Goal: Register for event/course

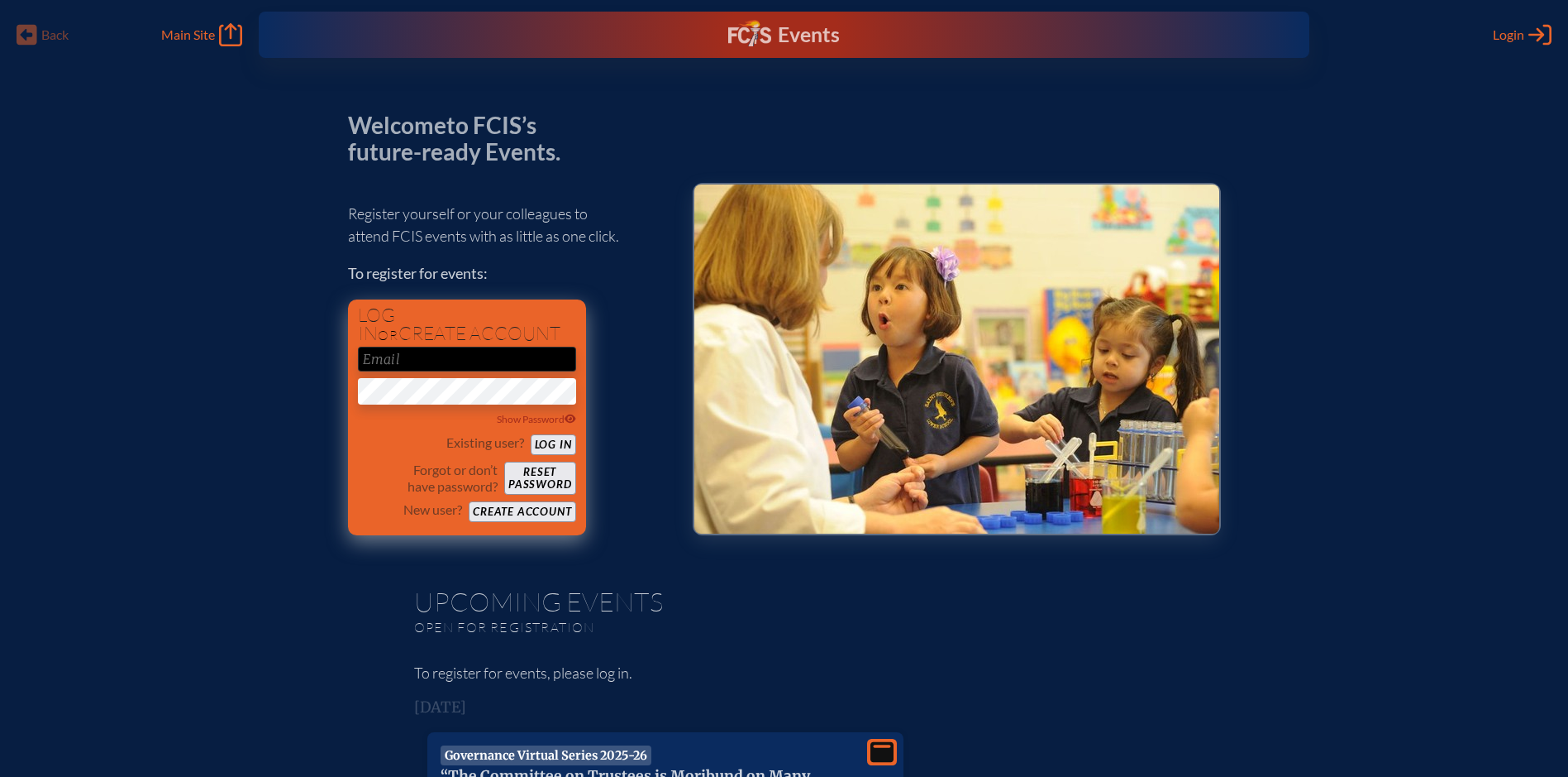
type input "[EMAIL_ADDRESS][DOMAIN_NAME]"
click at [551, 443] on button "Log in" at bounding box center [553, 444] width 46 height 20
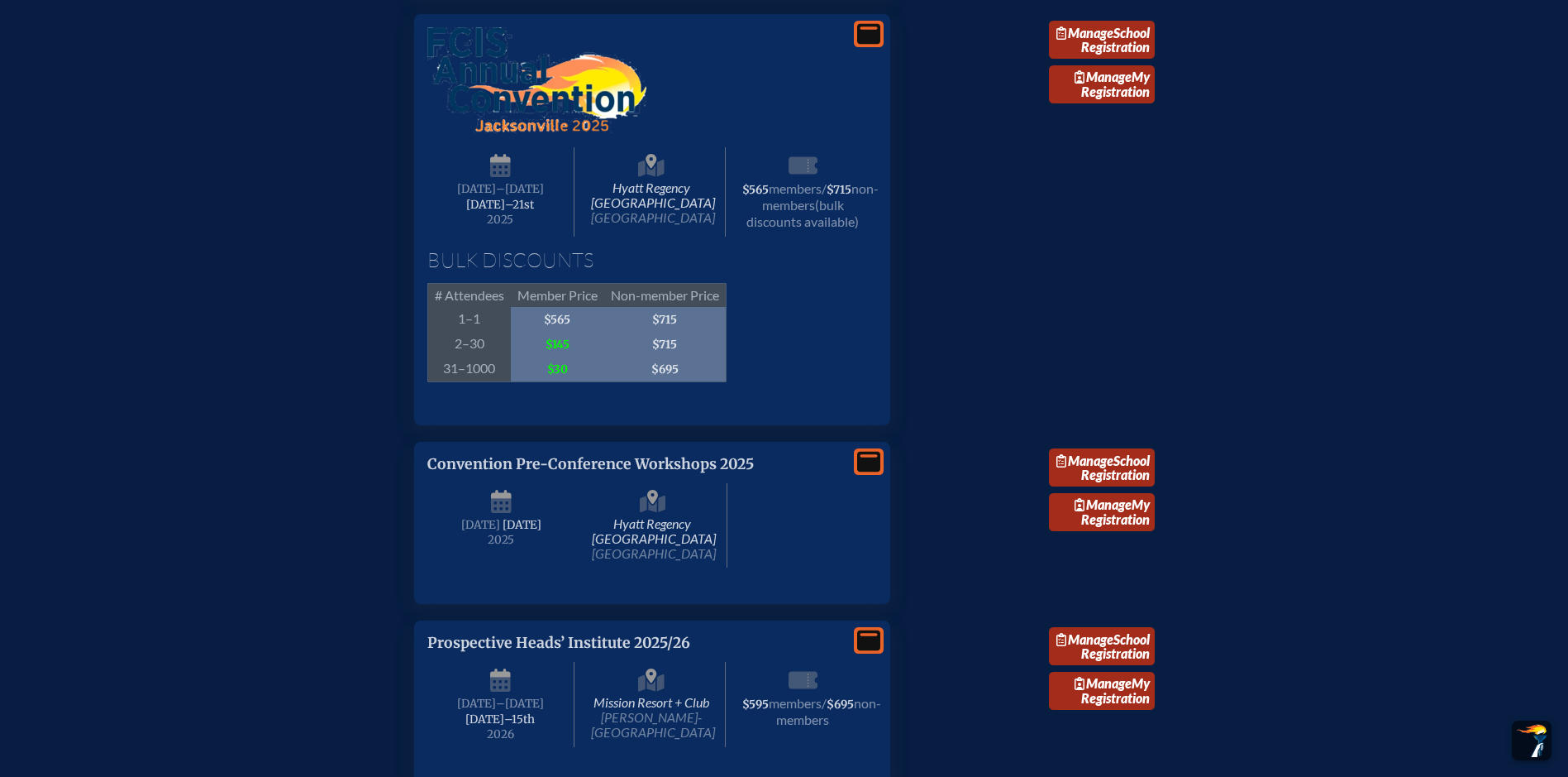
scroll to position [2481, 0]
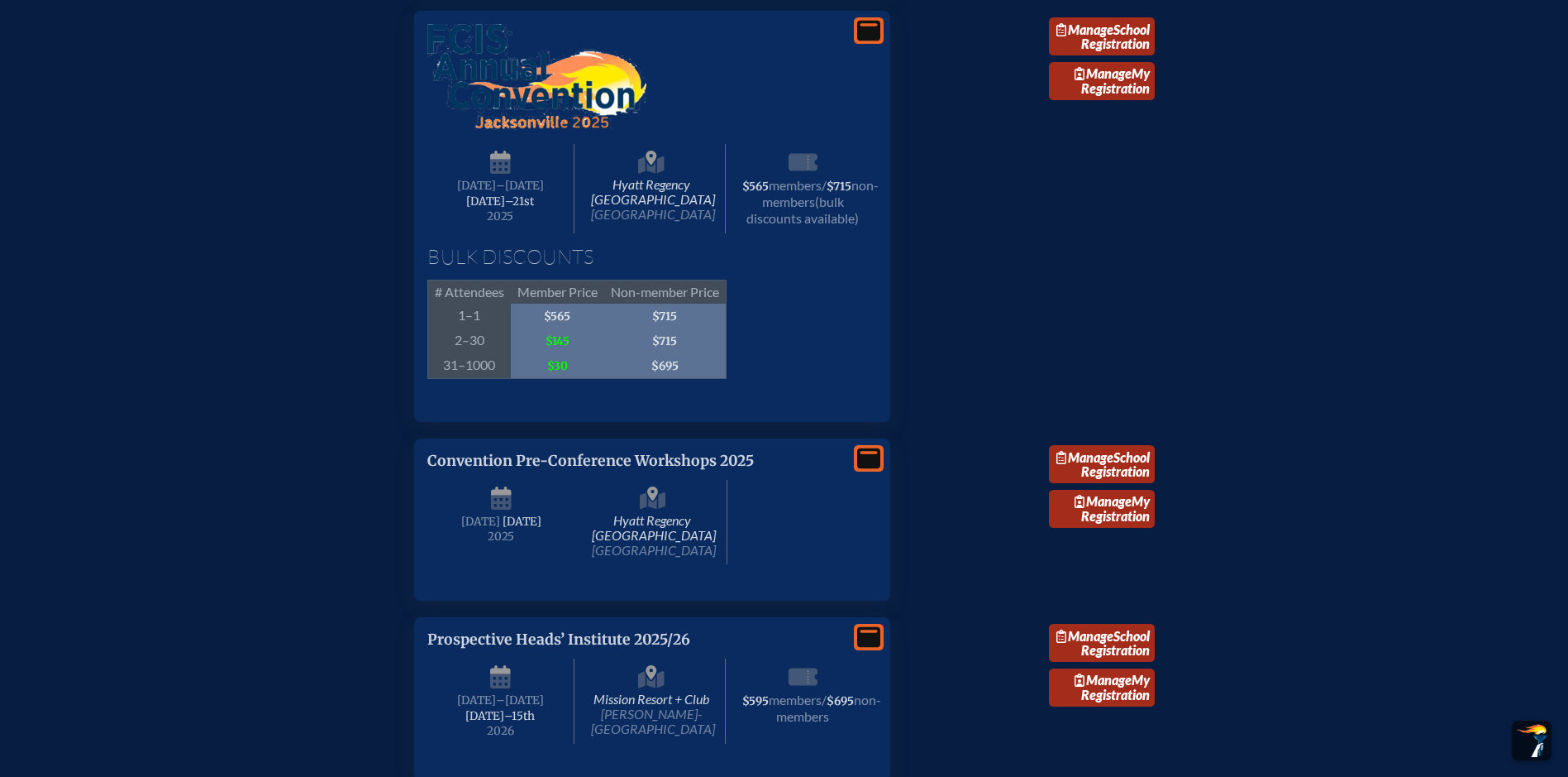
click at [639, 266] on h1 "Bulk Discounts" at bounding box center [652, 256] width 450 height 20
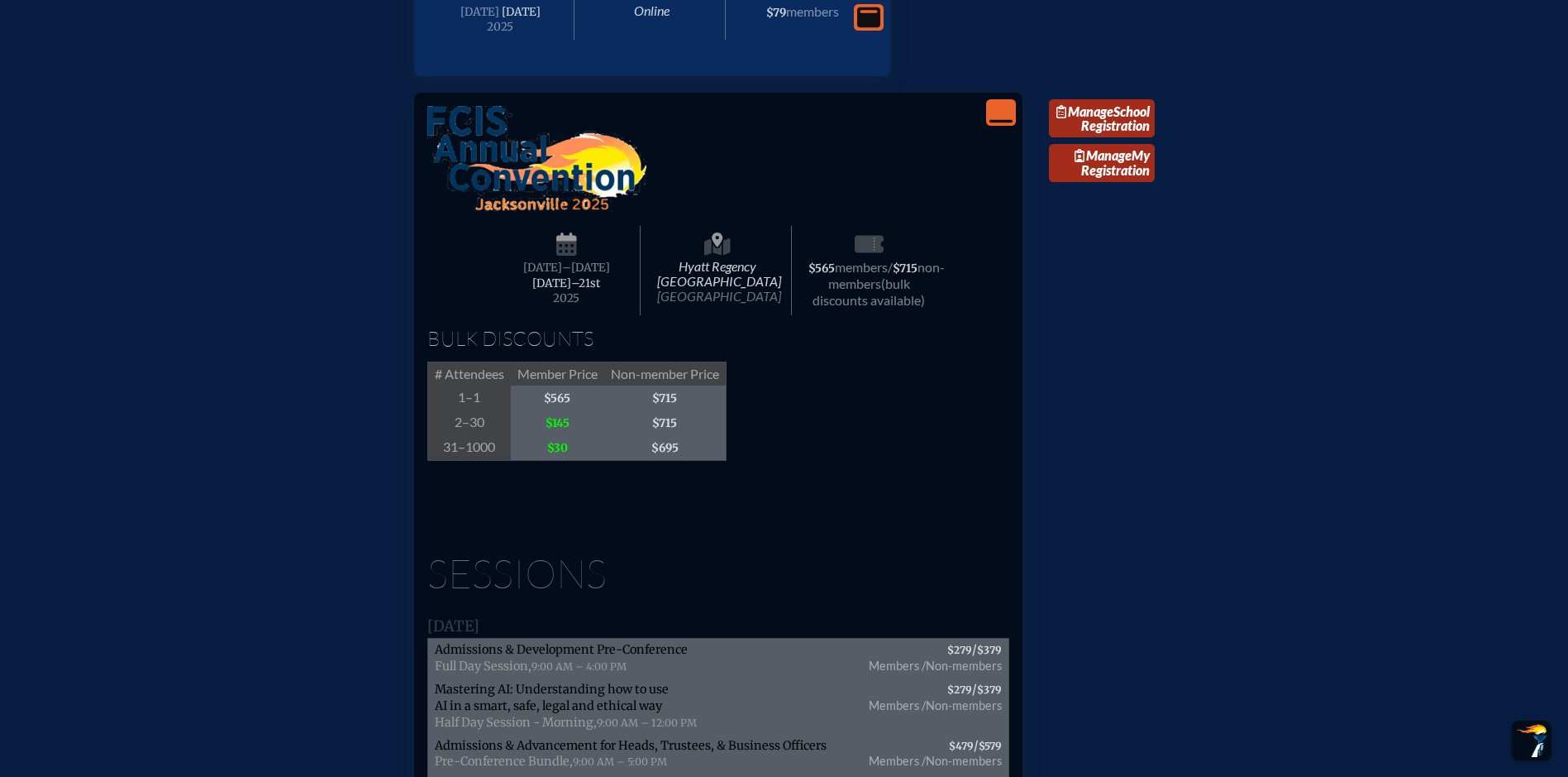
scroll to position [2398, 0]
click at [1121, 138] on link "Manage School Registration" at bounding box center [1102, 118] width 106 height 38
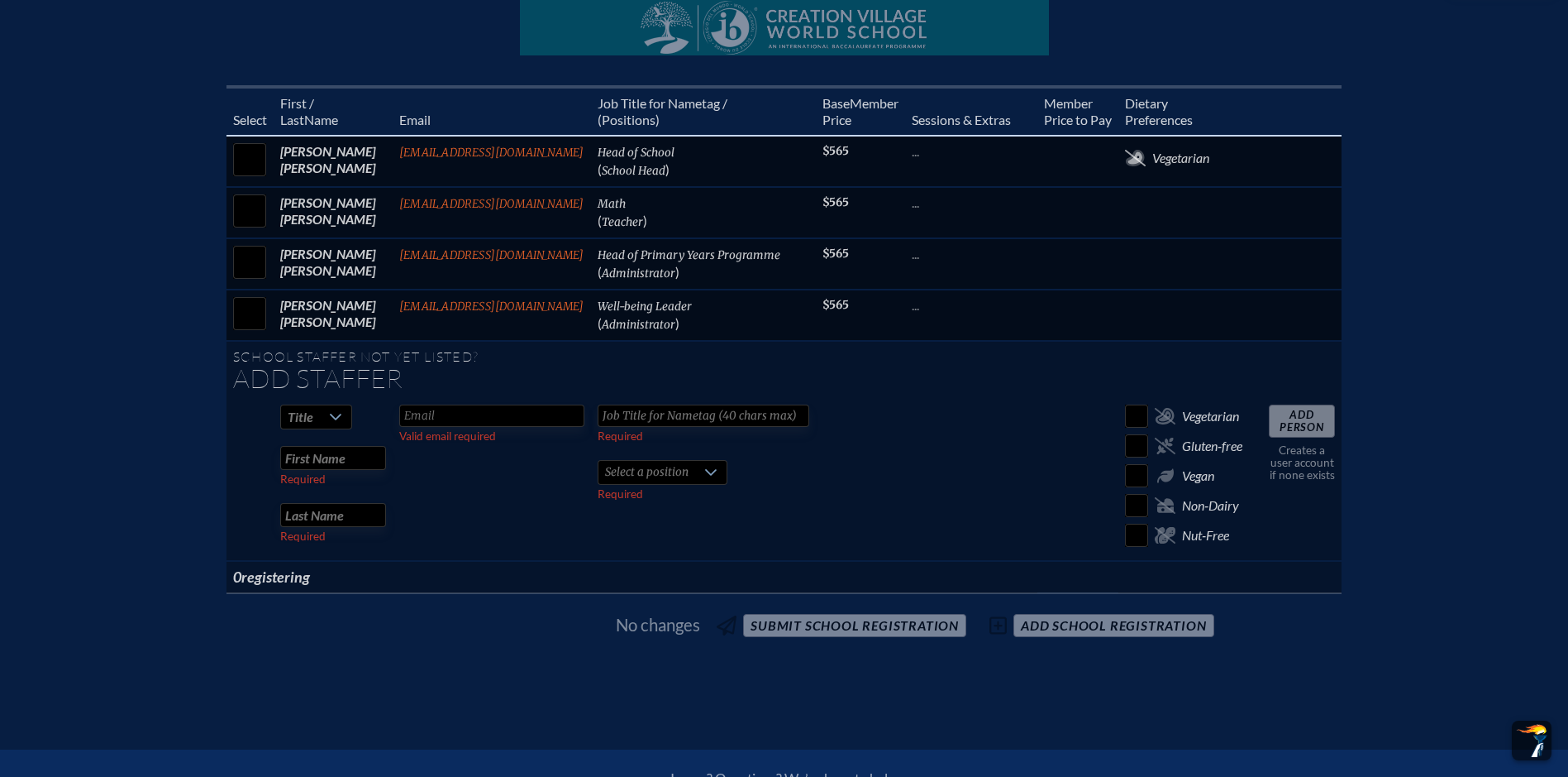
scroll to position [661, 0]
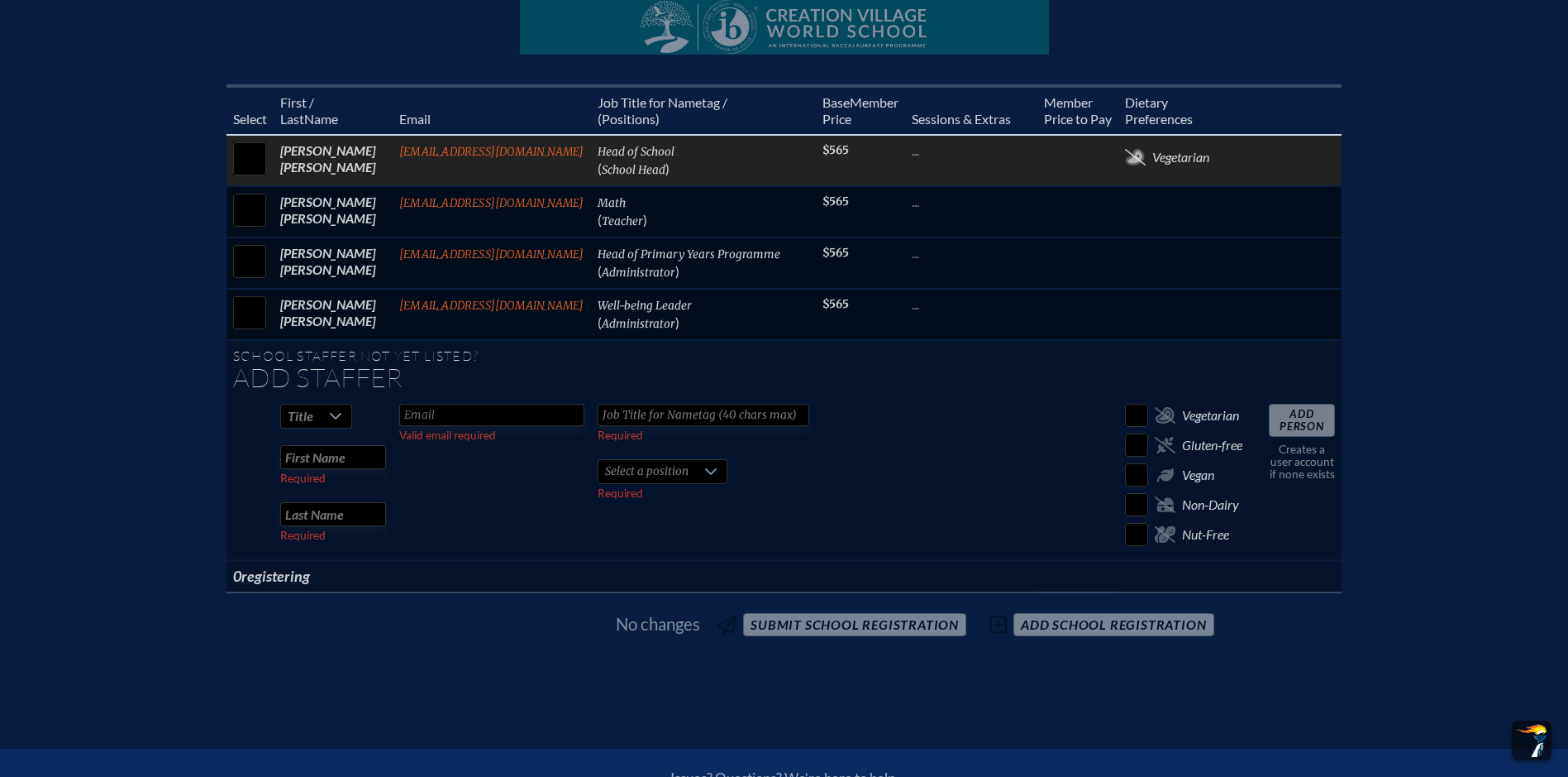
click at [244, 180] on input "checkbox" at bounding box center [250, 158] width 41 height 41
checkbox input "true"
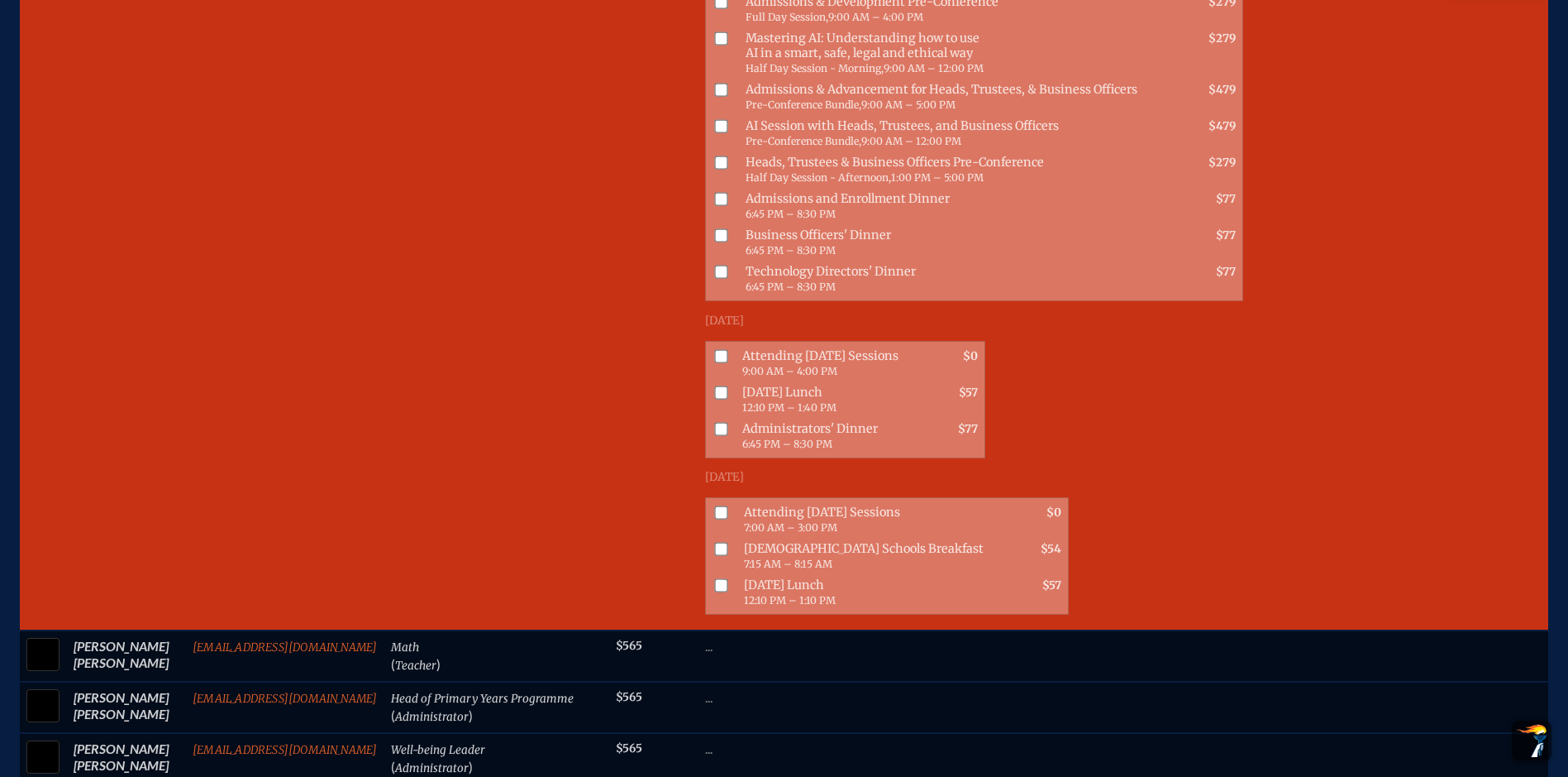
scroll to position [910, 0]
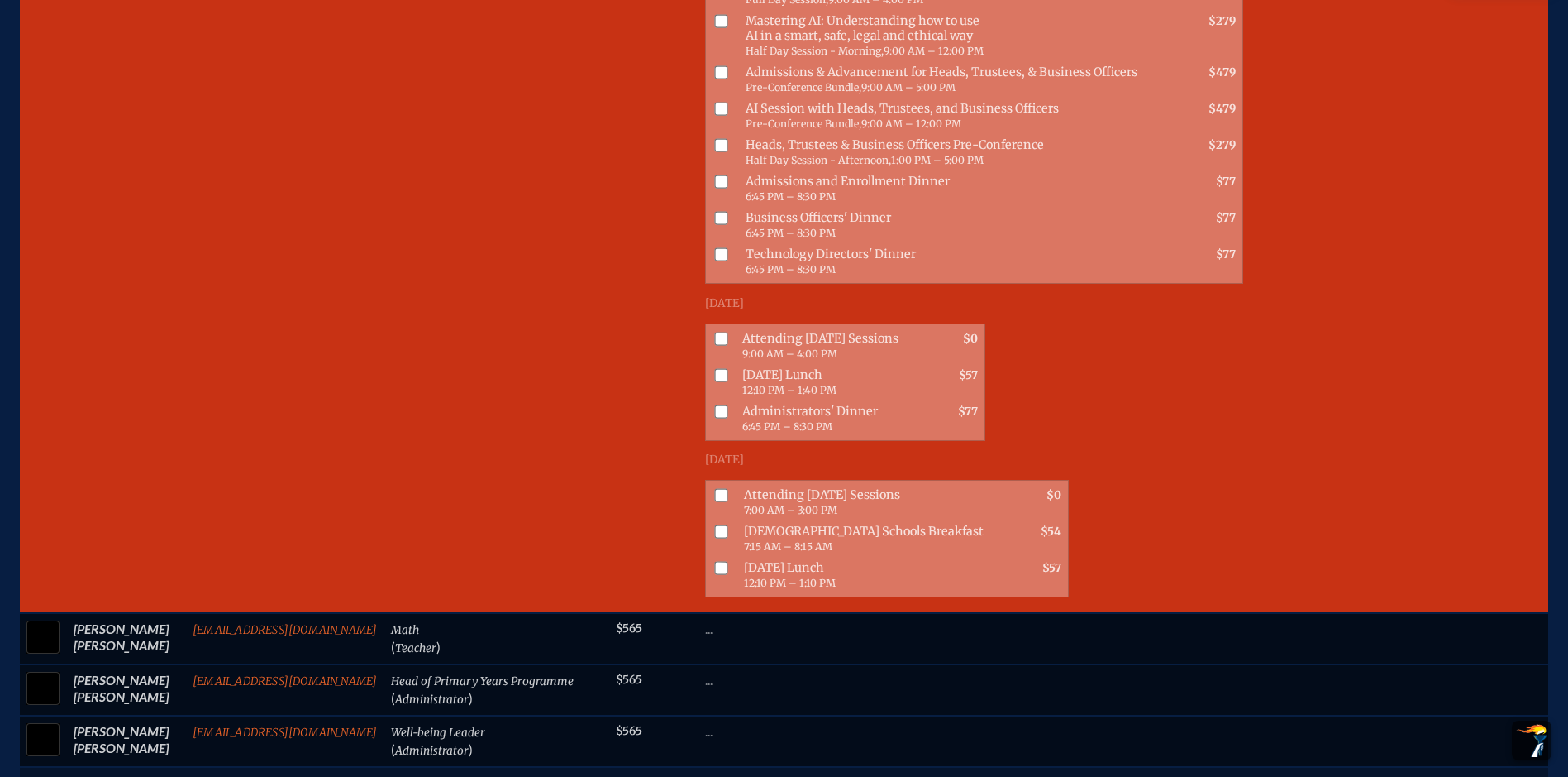
click at [714, 417] on input "checkbox" at bounding box center [721, 411] width 13 height 13
checkbox input "true"
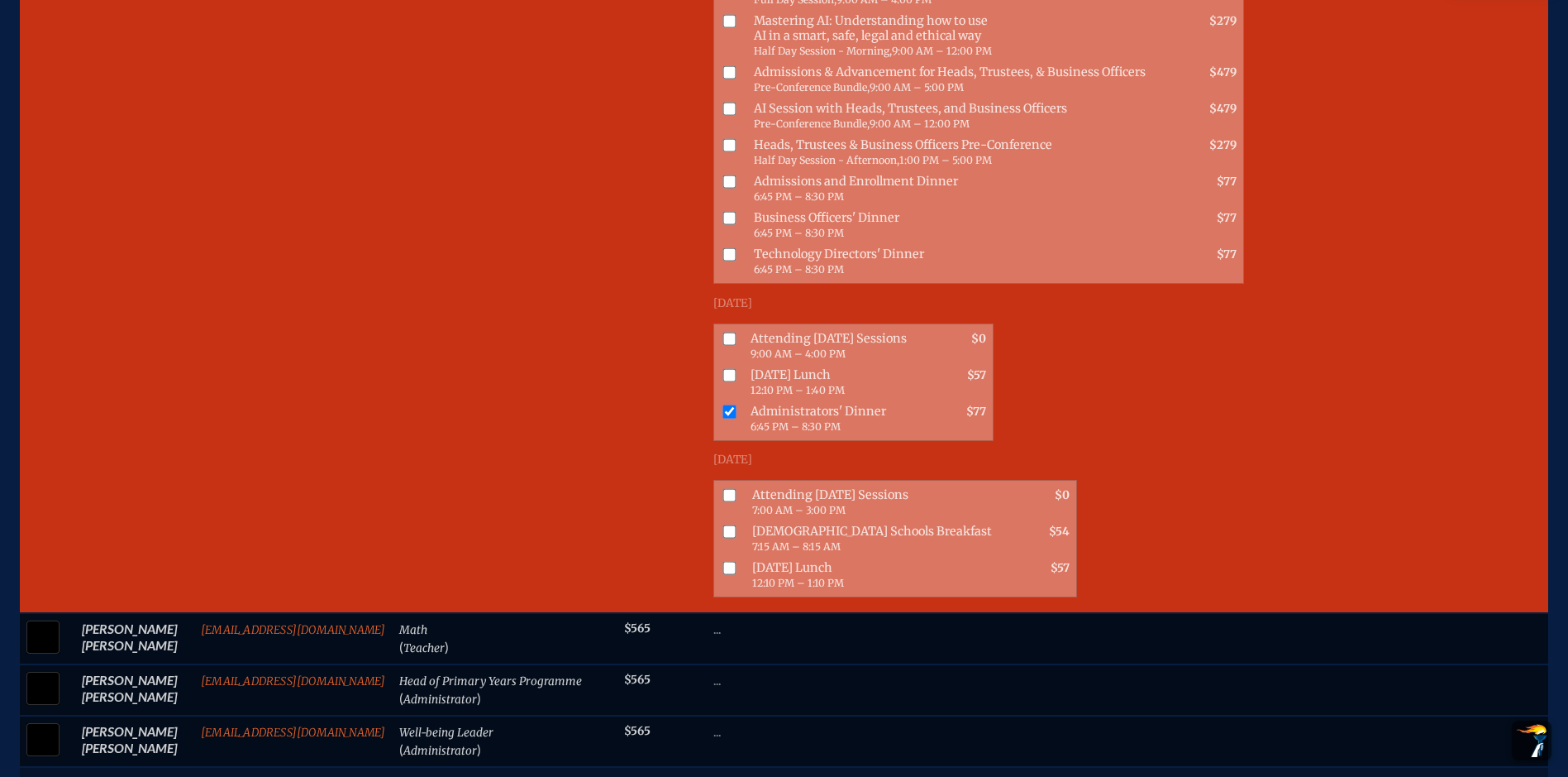
scroll to position [1323, 0]
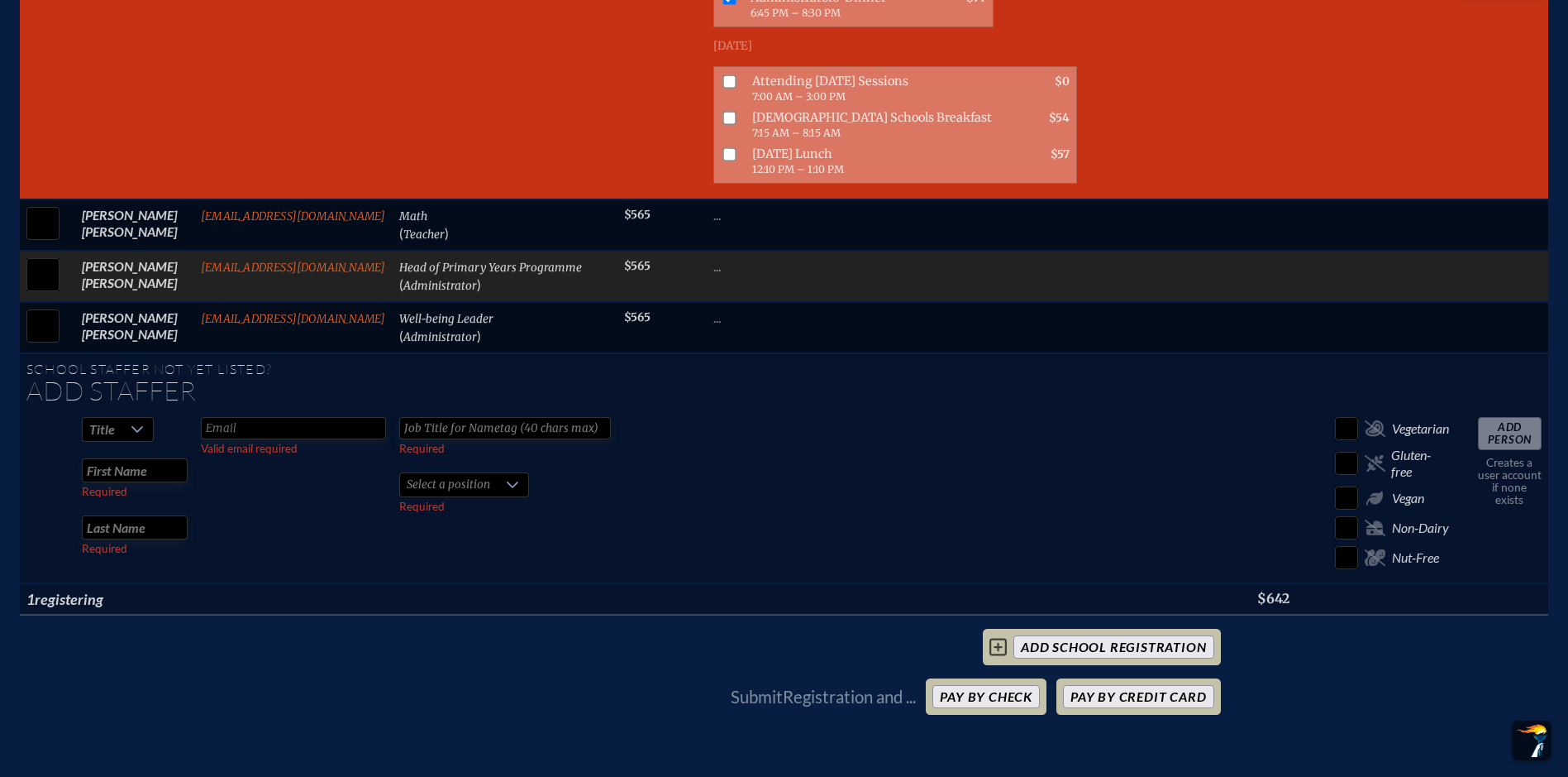
click at [34, 295] on input "checkbox" at bounding box center [43, 275] width 41 height 41
checkbox input "true"
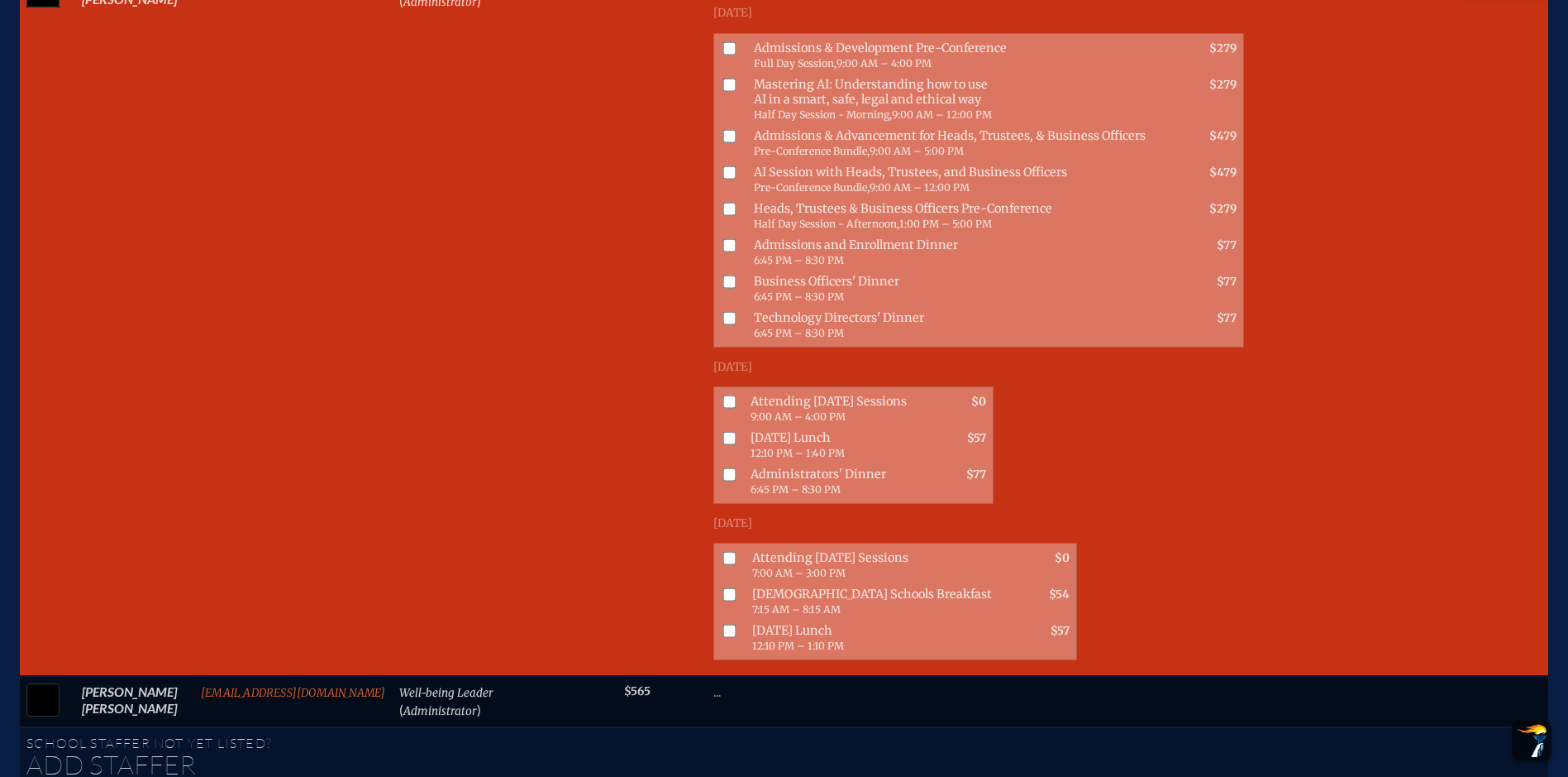
scroll to position [1572, 0]
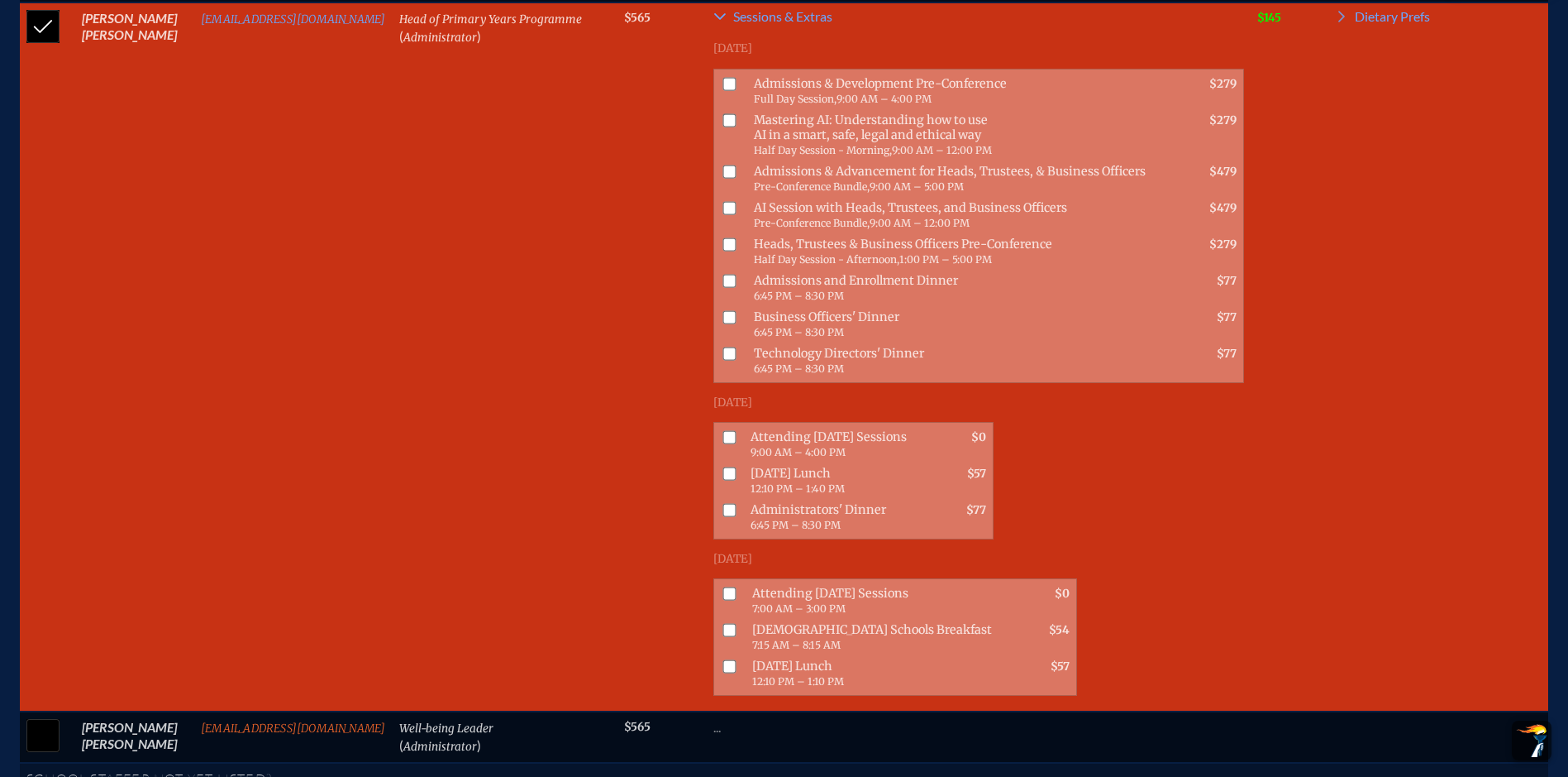
click at [724, 444] on input "checkbox" at bounding box center [729, 438] width 13 height 13
checkbox input "true"
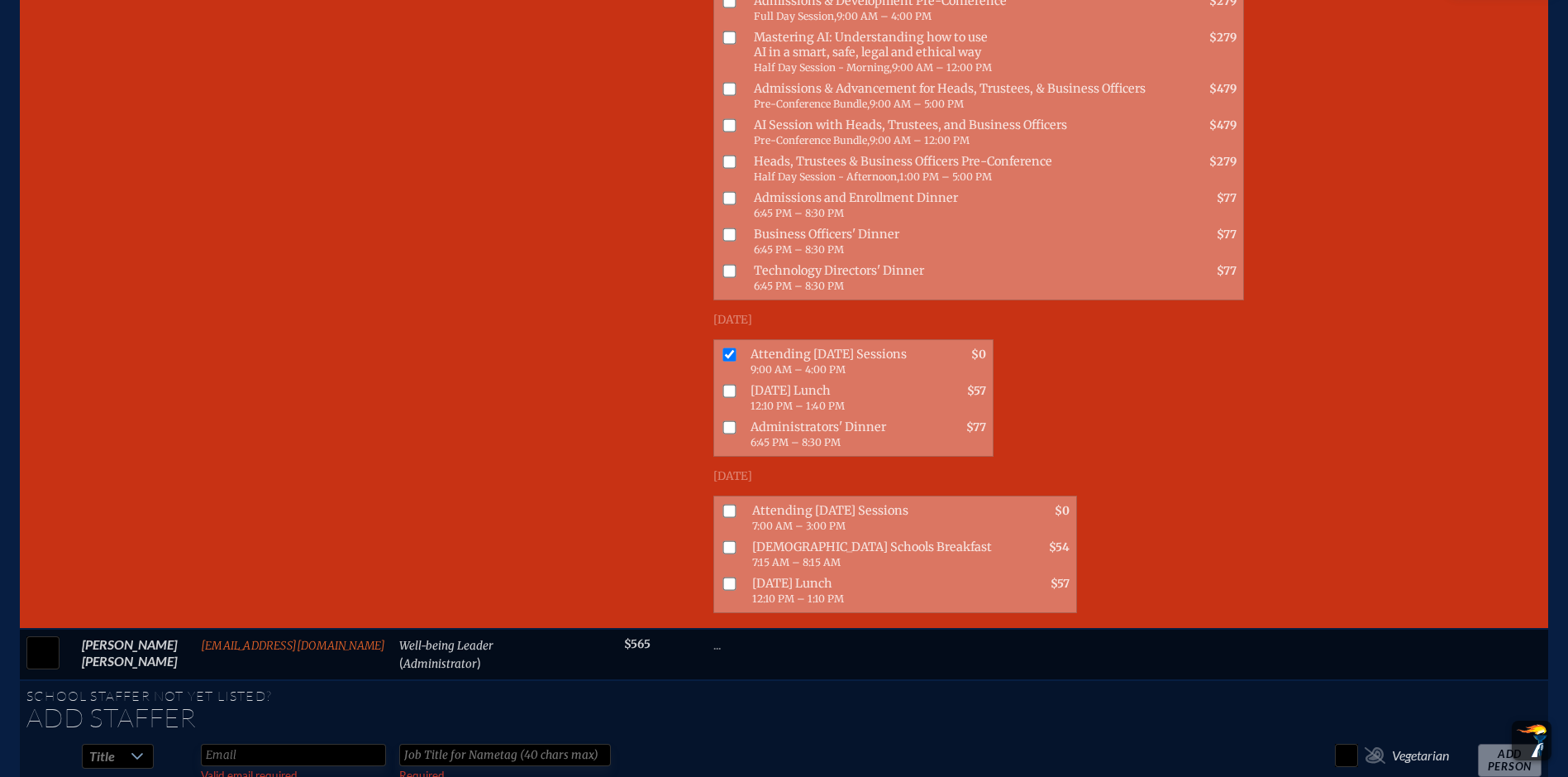
click at [723, 398] on input "checkbox" at bounding box center [729, 391] width 13 height 13
checkbox input "true"
click at [723, 518] on input "checkbox" at bounding box center [729, 511] width 13 height 13
checkbox input "true"
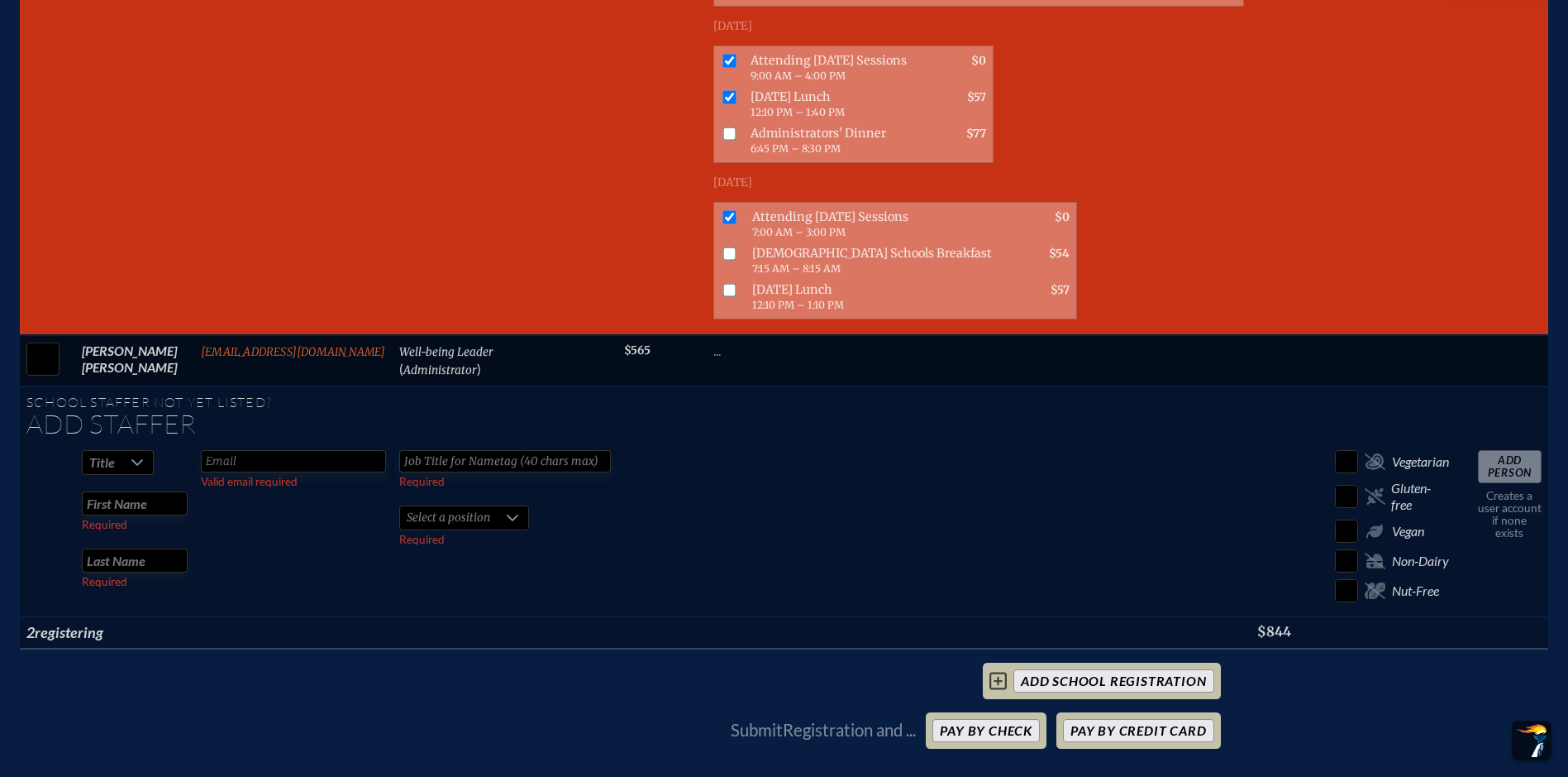
scroll to position [2067, 0]
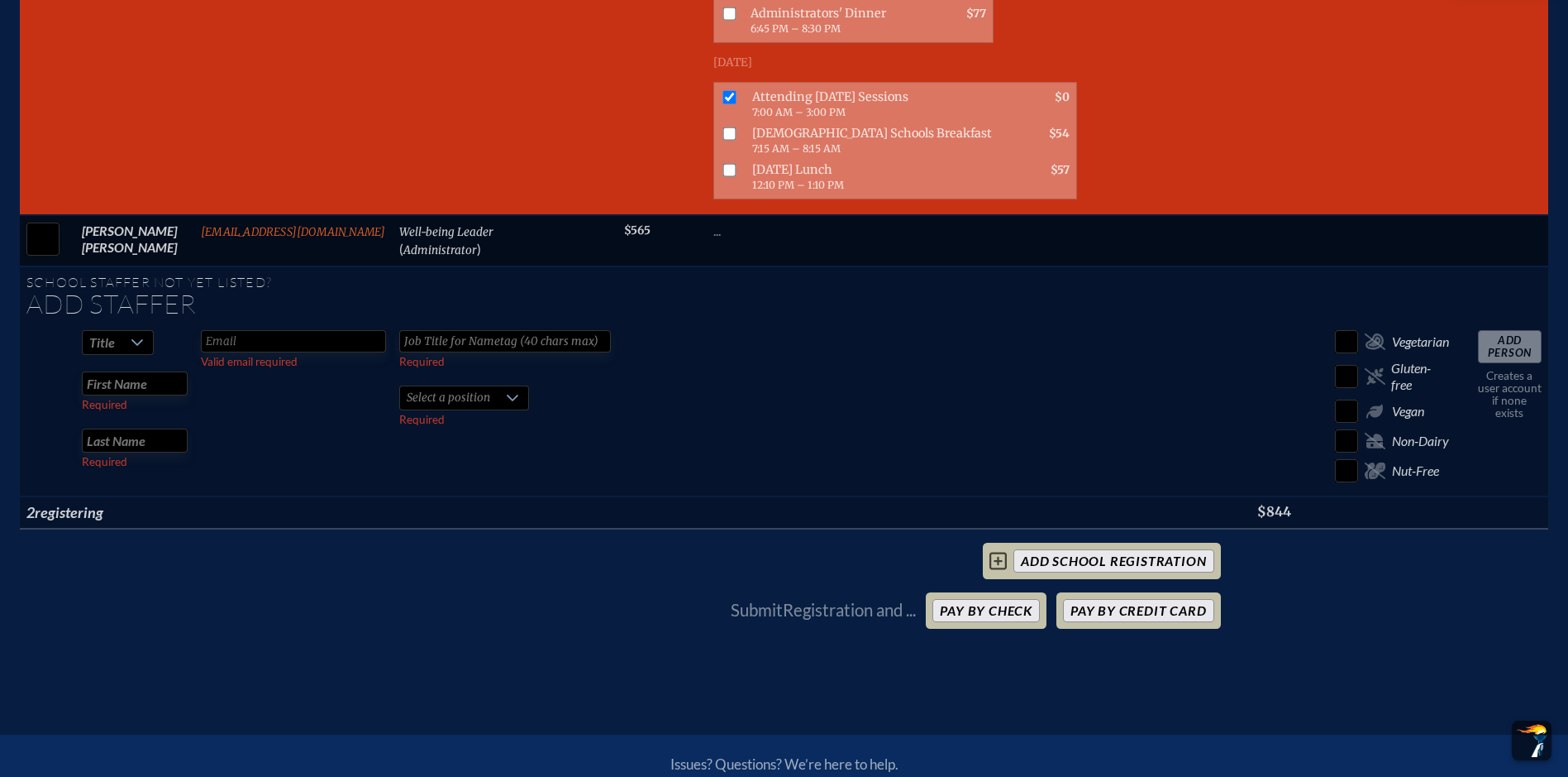
click at [274, 352] on input "text" at bounding box center [293, 341] width 185 height 22
type input "jrademan@creationvillage.com"
type input "Head of Career-related Programme"
click at [506, 404] on icon at bounding box center [512, 398] width 13 height 13
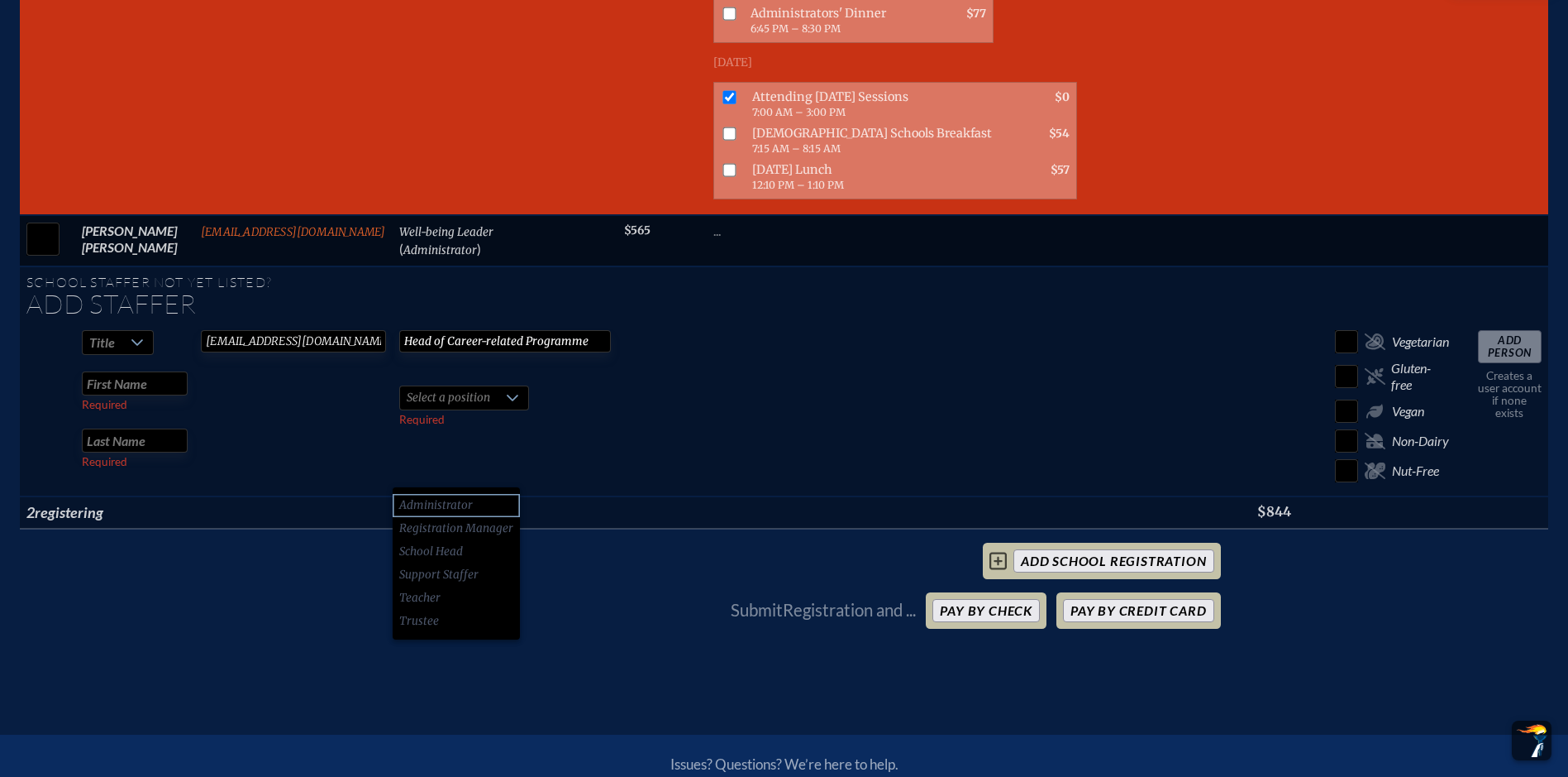
click at [505, 501] on li "Administrator" at bounding box center [456, 505] width 128 height 23
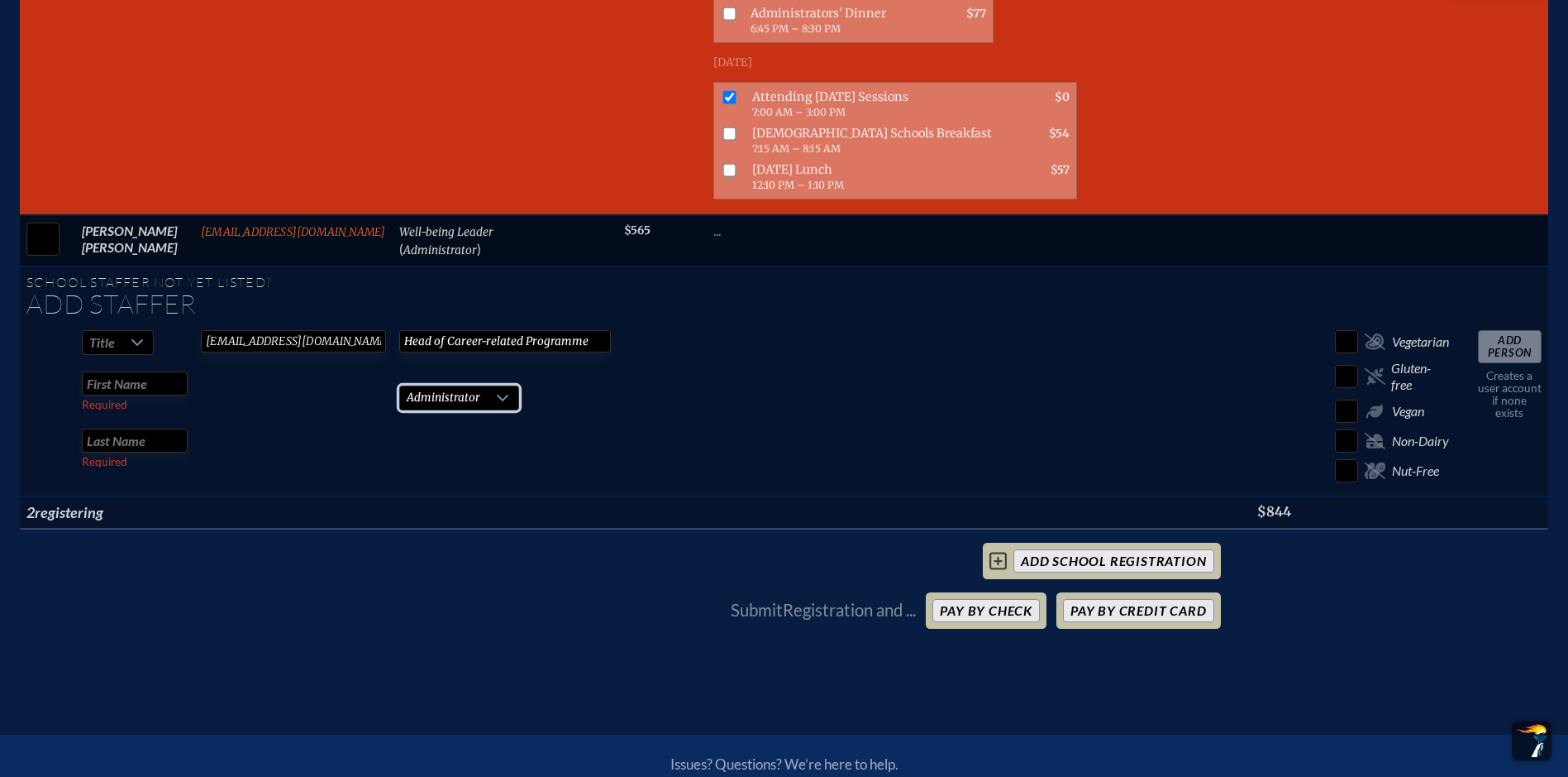
click at [131, 395] on input "text" at bounding box center [135, 384] width 106 height 24
type input "Jacques"
type input "Radmen"
click at [1513, 363] on input "Add Person" at bounding box center [1509, 347] width 63 height 34
checkbox input "false"
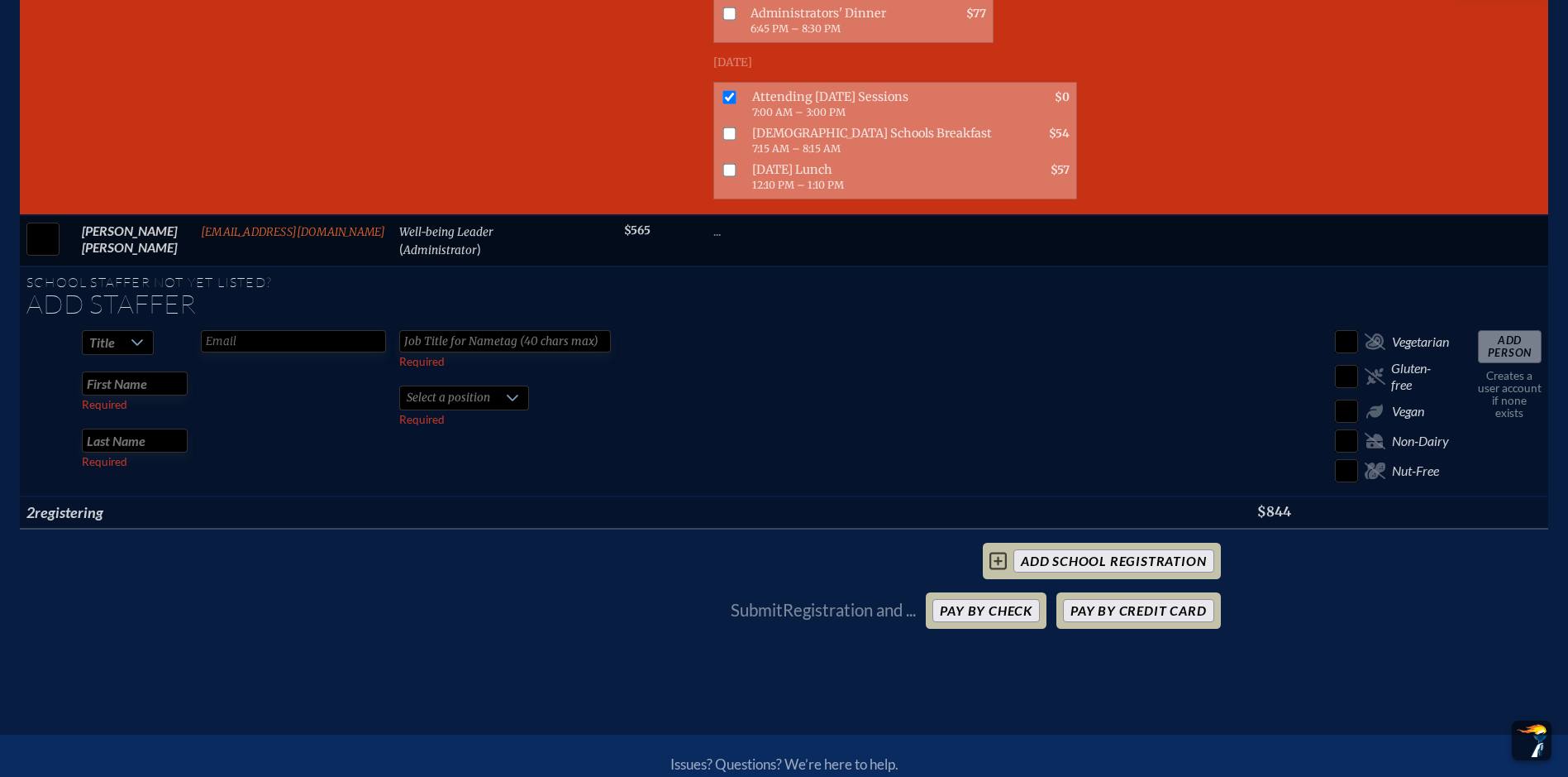
checkbox input "false"
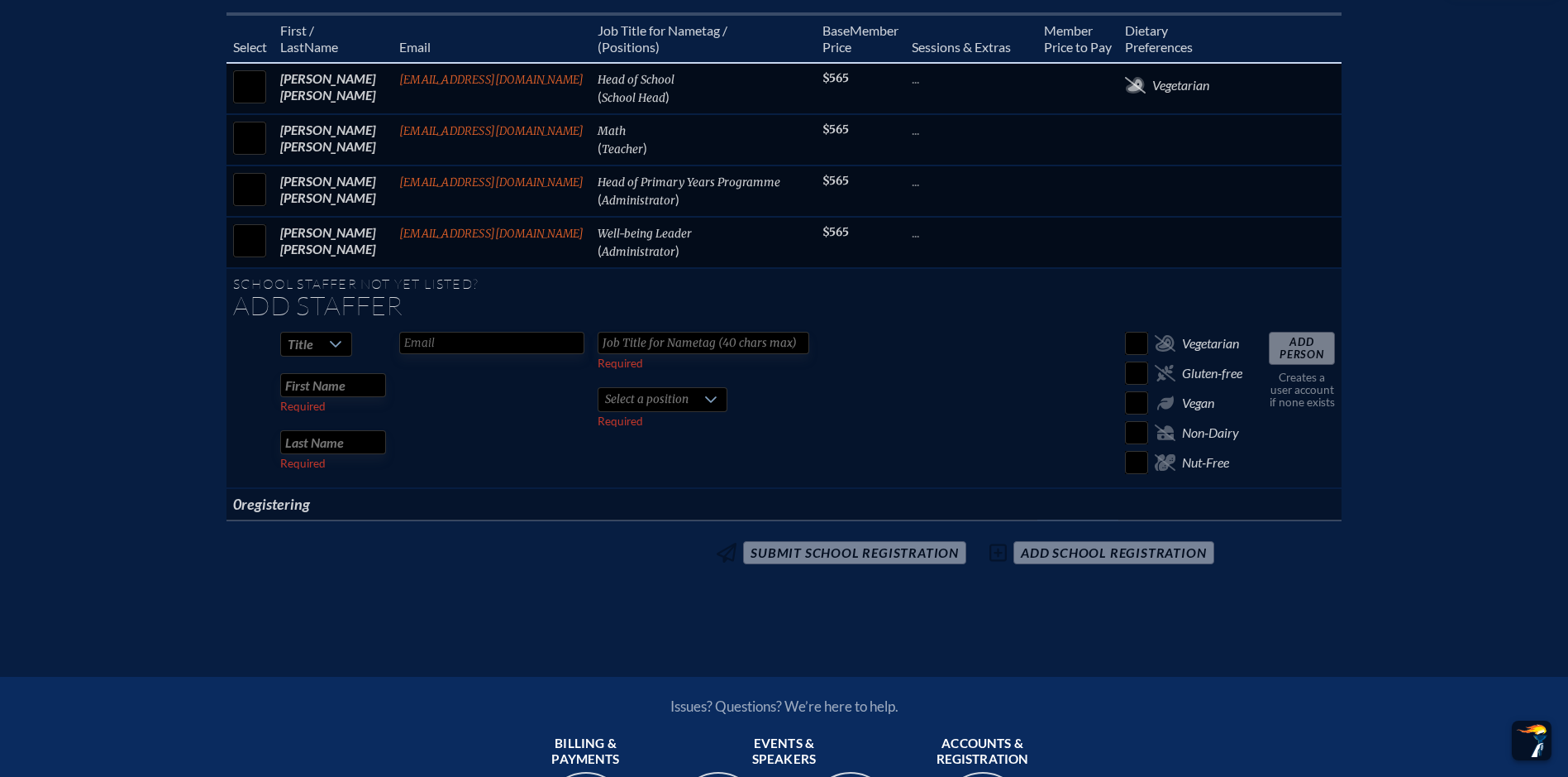
scroll to position [753, 0]
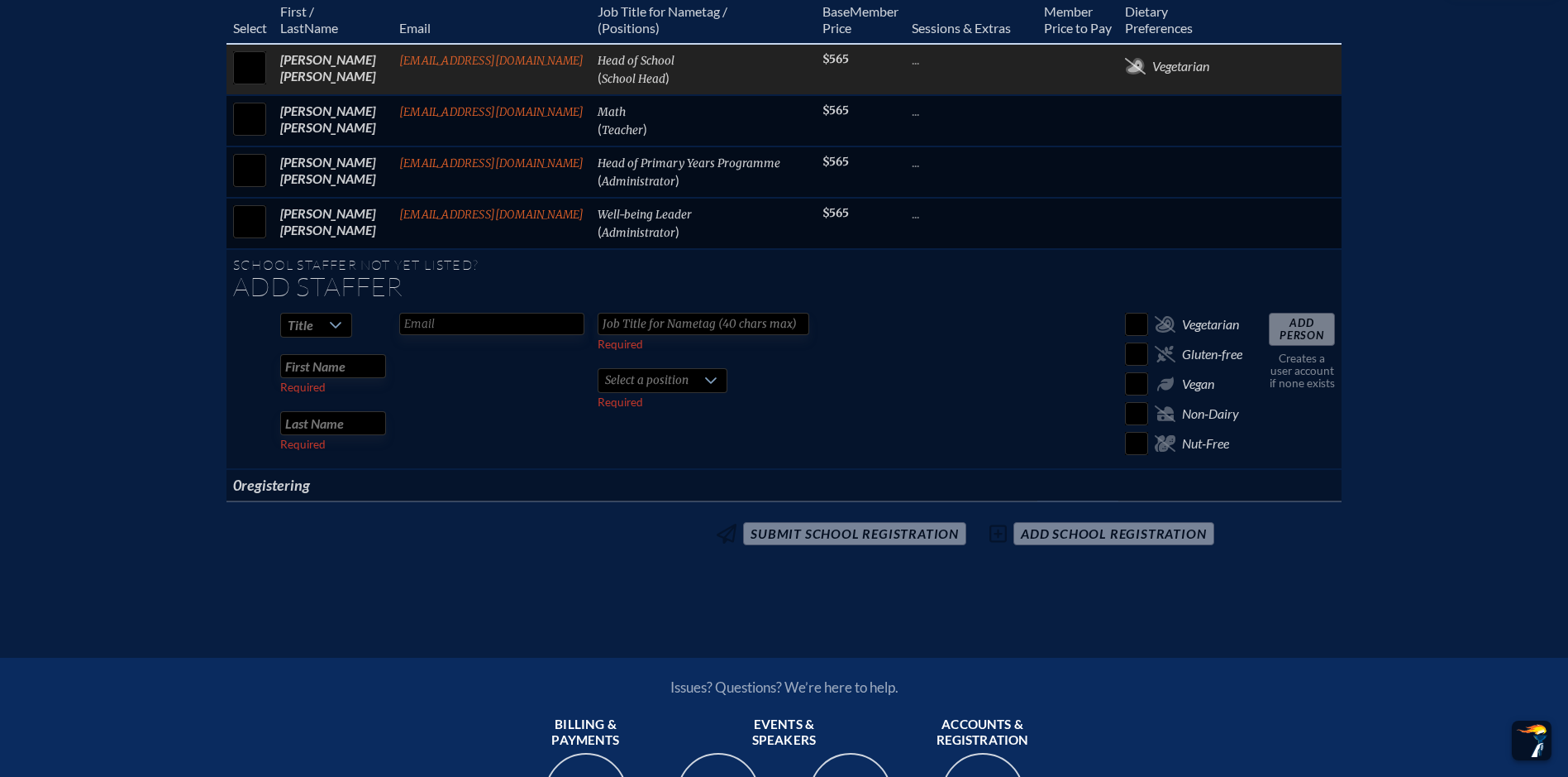
click at [252, 89] on input "checkbox" at bounding box center [250, 68] width 41 height 41
checkbox input "true"
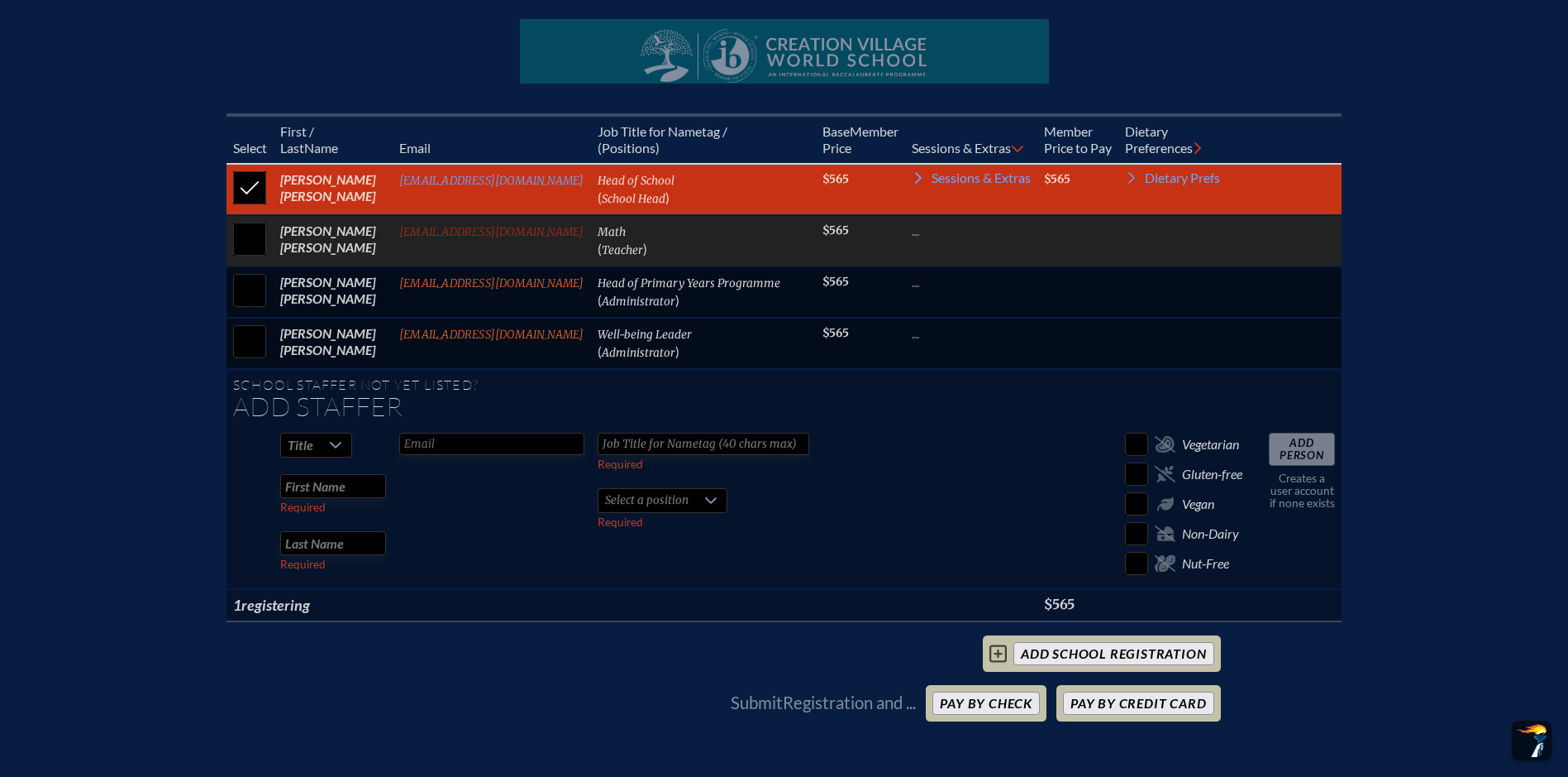
scroll to position [670, 0]
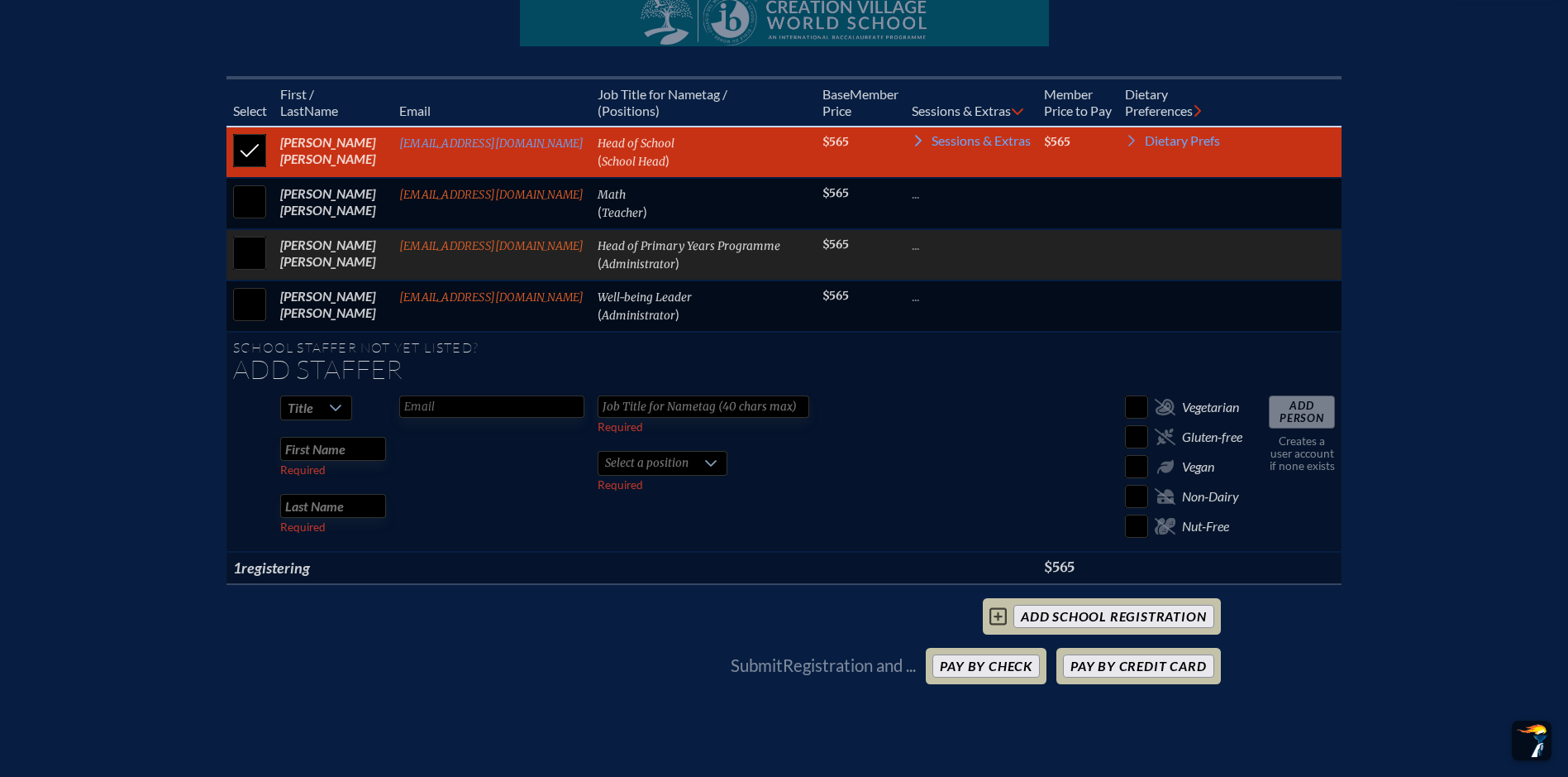
click at [245, 274] on input "checkbox" at bounding box center [250, 252] width 41 height 41
checkbox input "true"
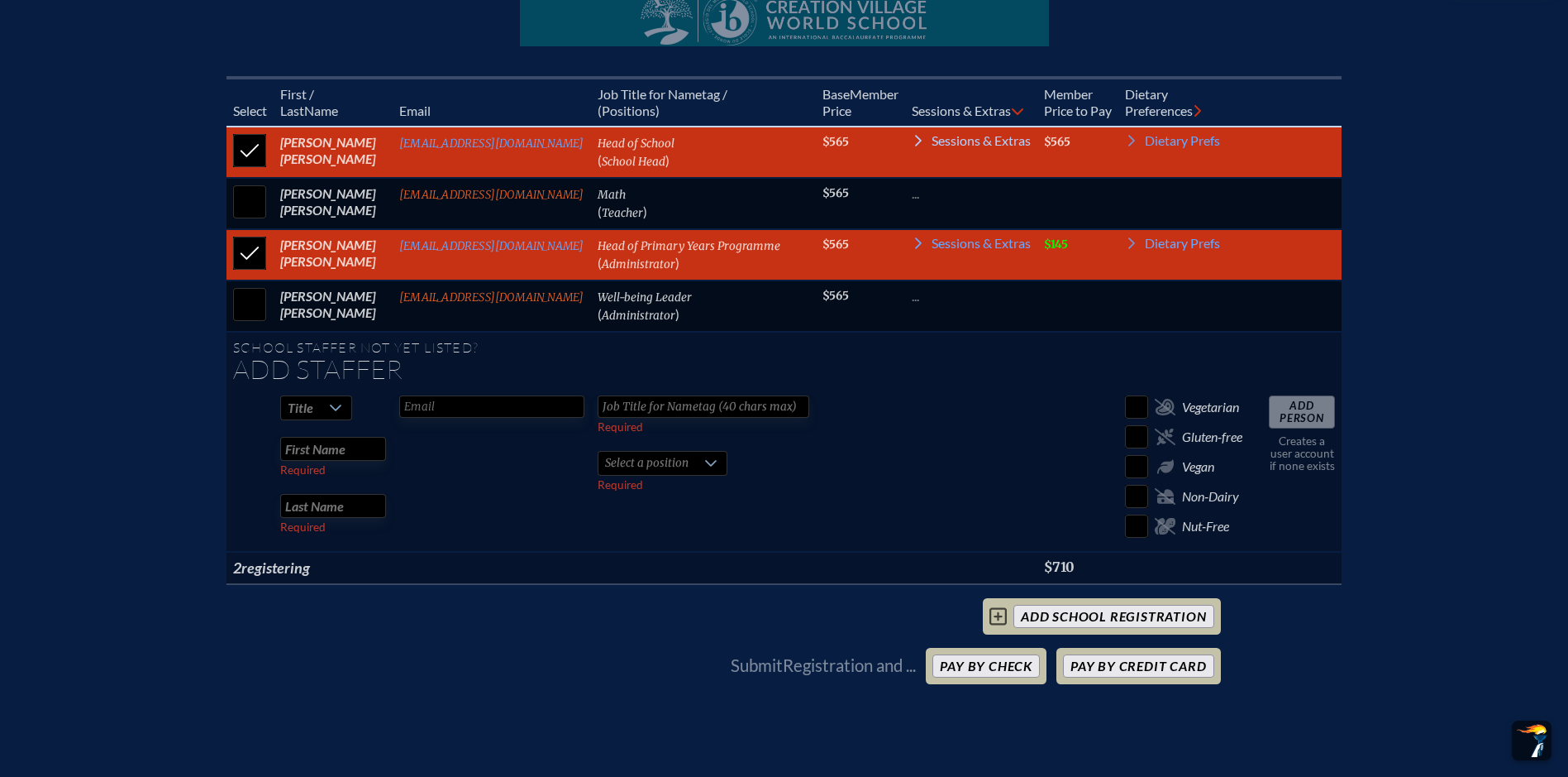
click at [919, 147] on icon at bounding box center [918, 141] width 13 height 13
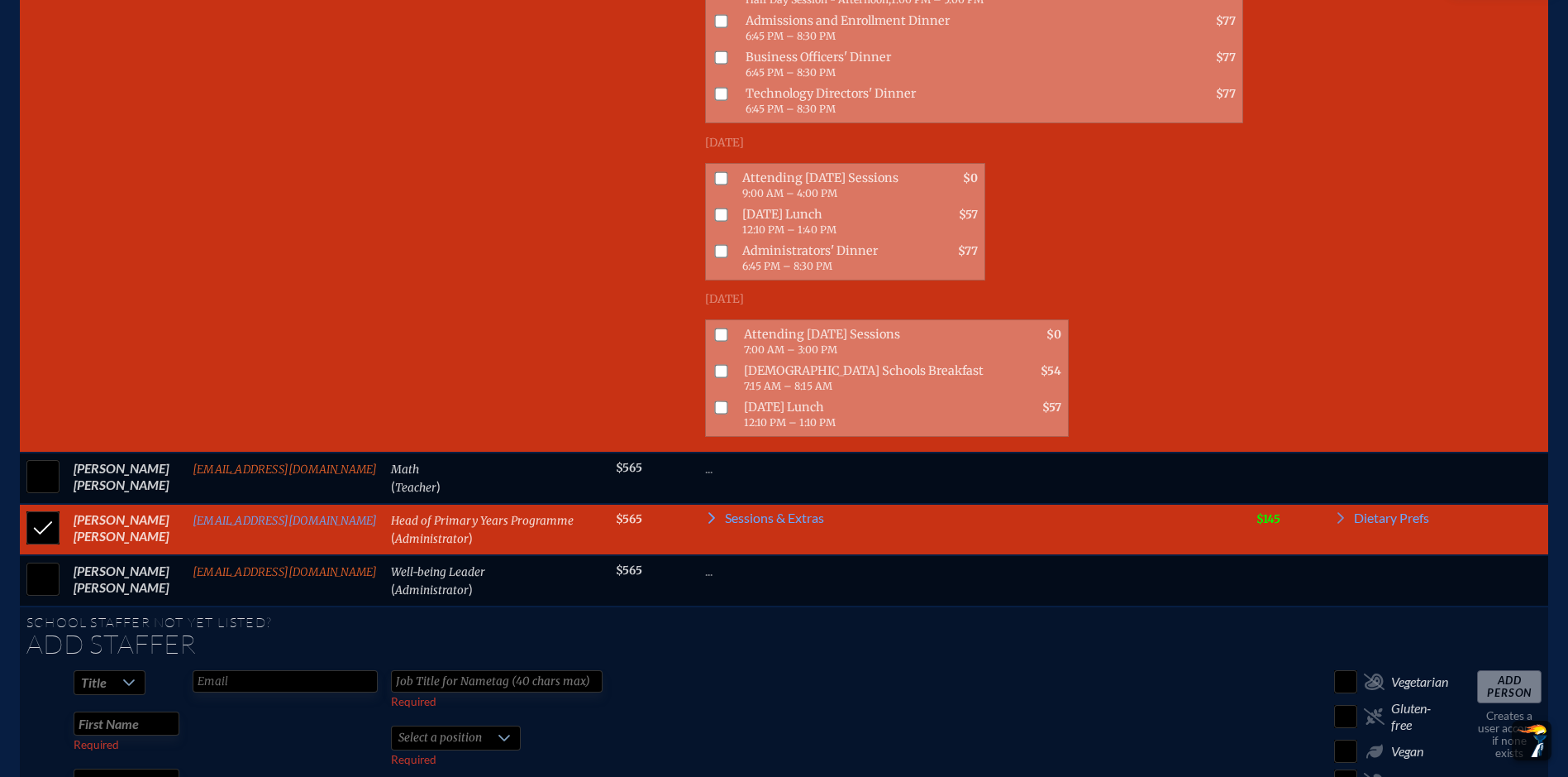
scroll to position [1084, 0]
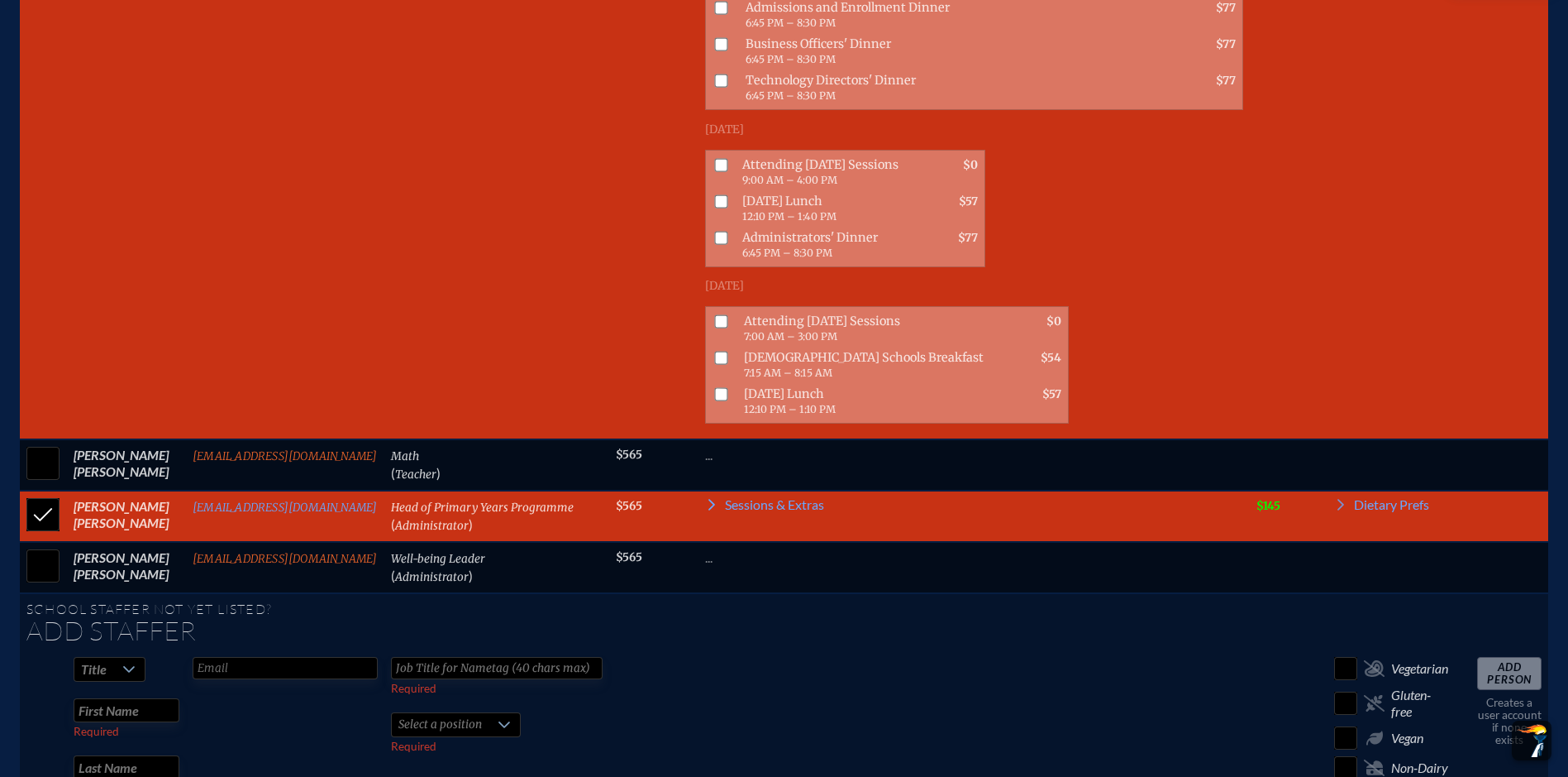
click at [714, 244] on input "checkbox" at bounding box center [721, 238] width 13 height 13
checkbox input "true"
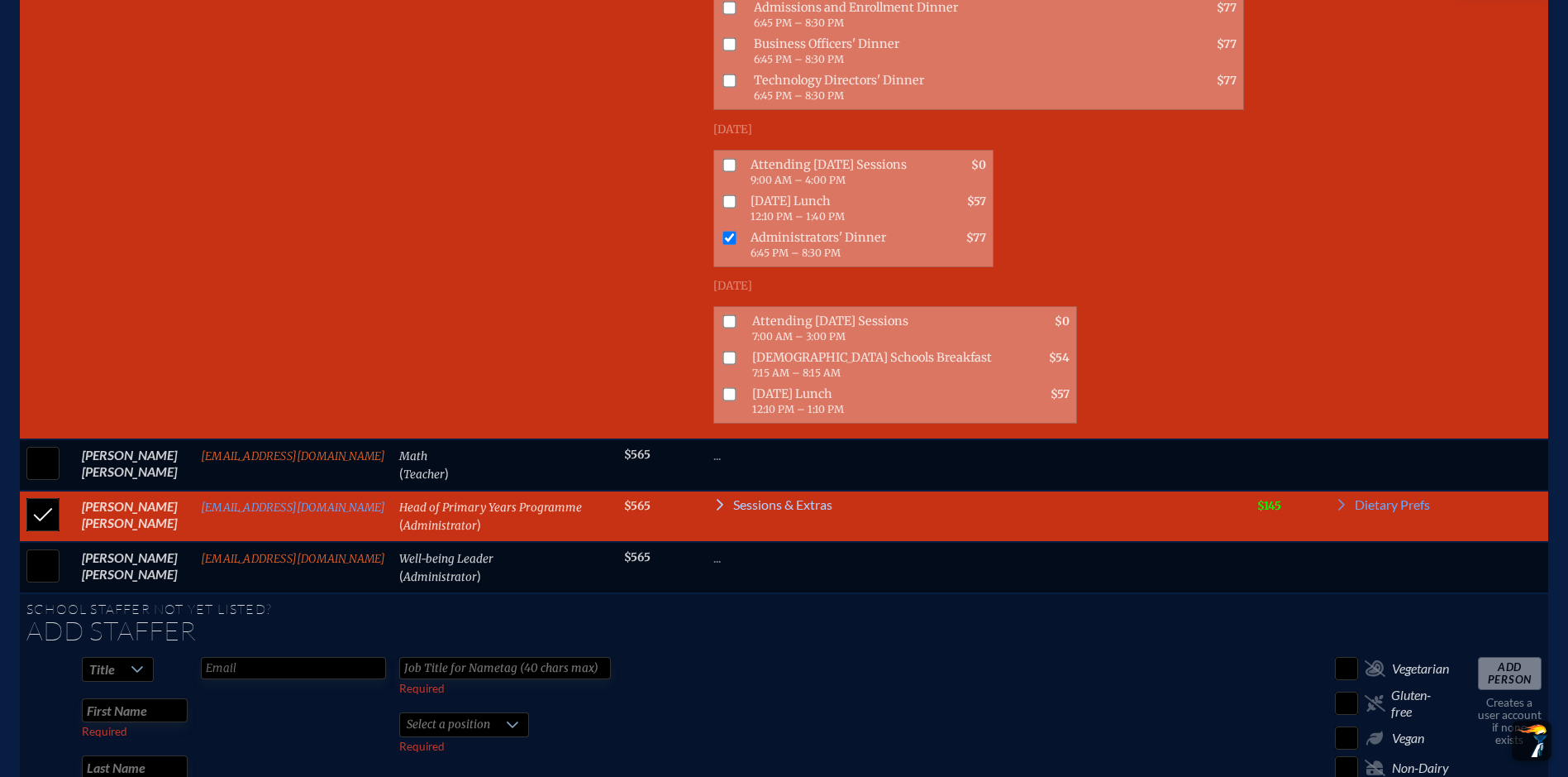
click at [717, 511] on icon at bounding box center [720, 504] width 7 height 11
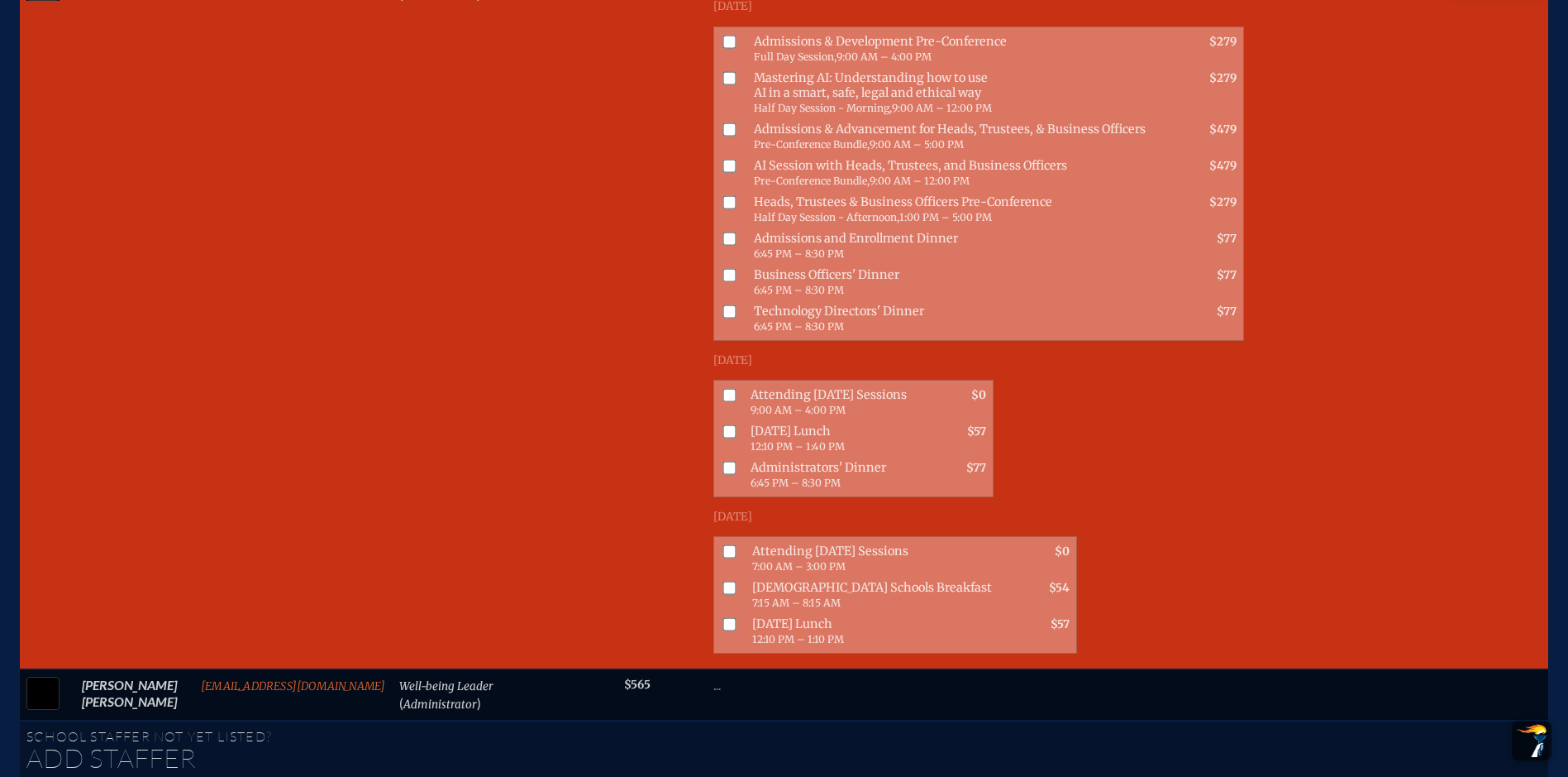
scroll to position [1745, 0]
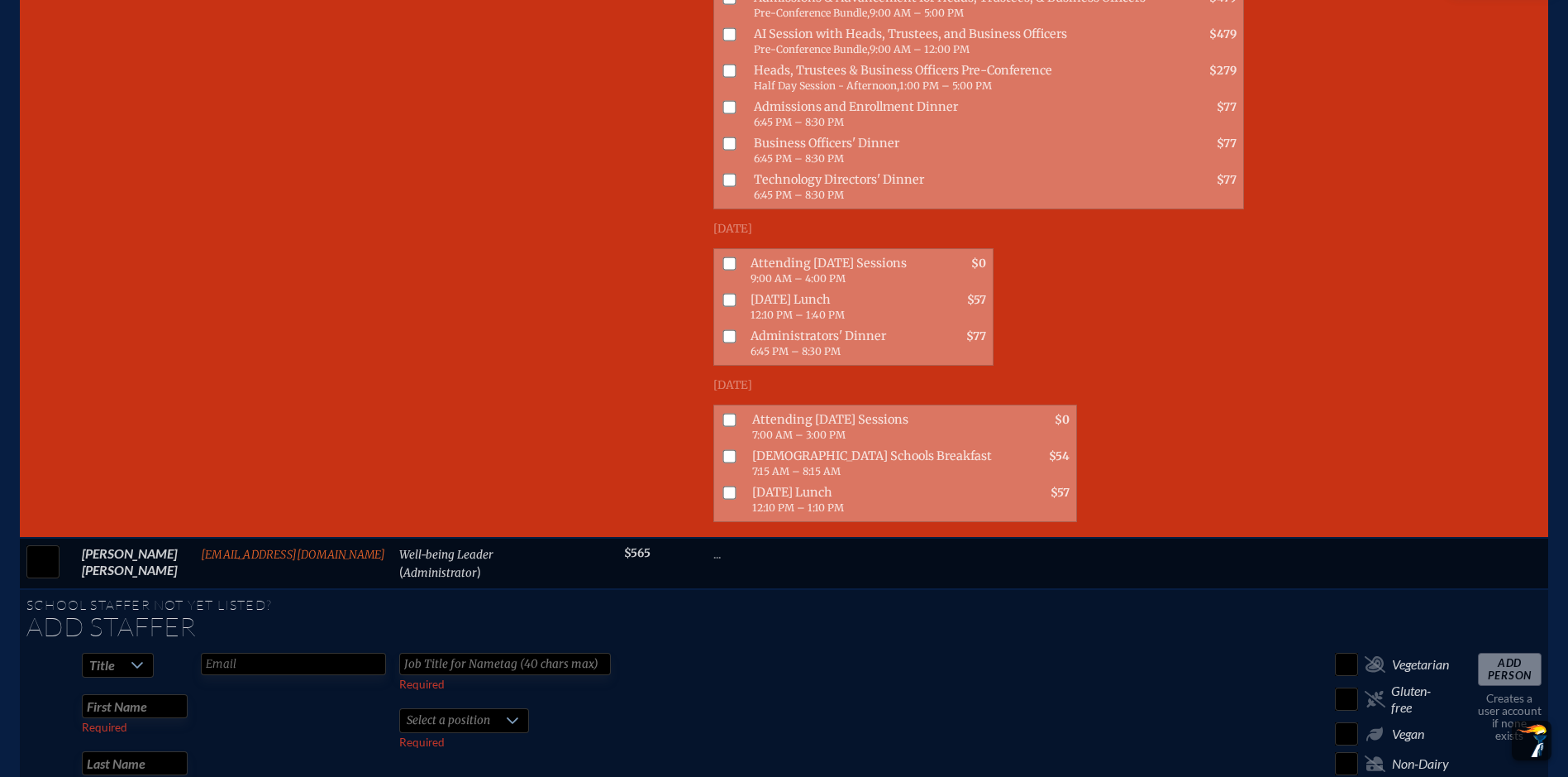
click at [726, 270] on input "checkbox" at bounding box center [729, 264] width 13 height 13
checkbox input "true"
click at [724, 427] on input "checkbox" at bounding box center [729, 420] width 13 height 13
checkbox input "true"
click at [723, 307] on input "checkbox" at bounding box center [729, 300] width 13 height 13
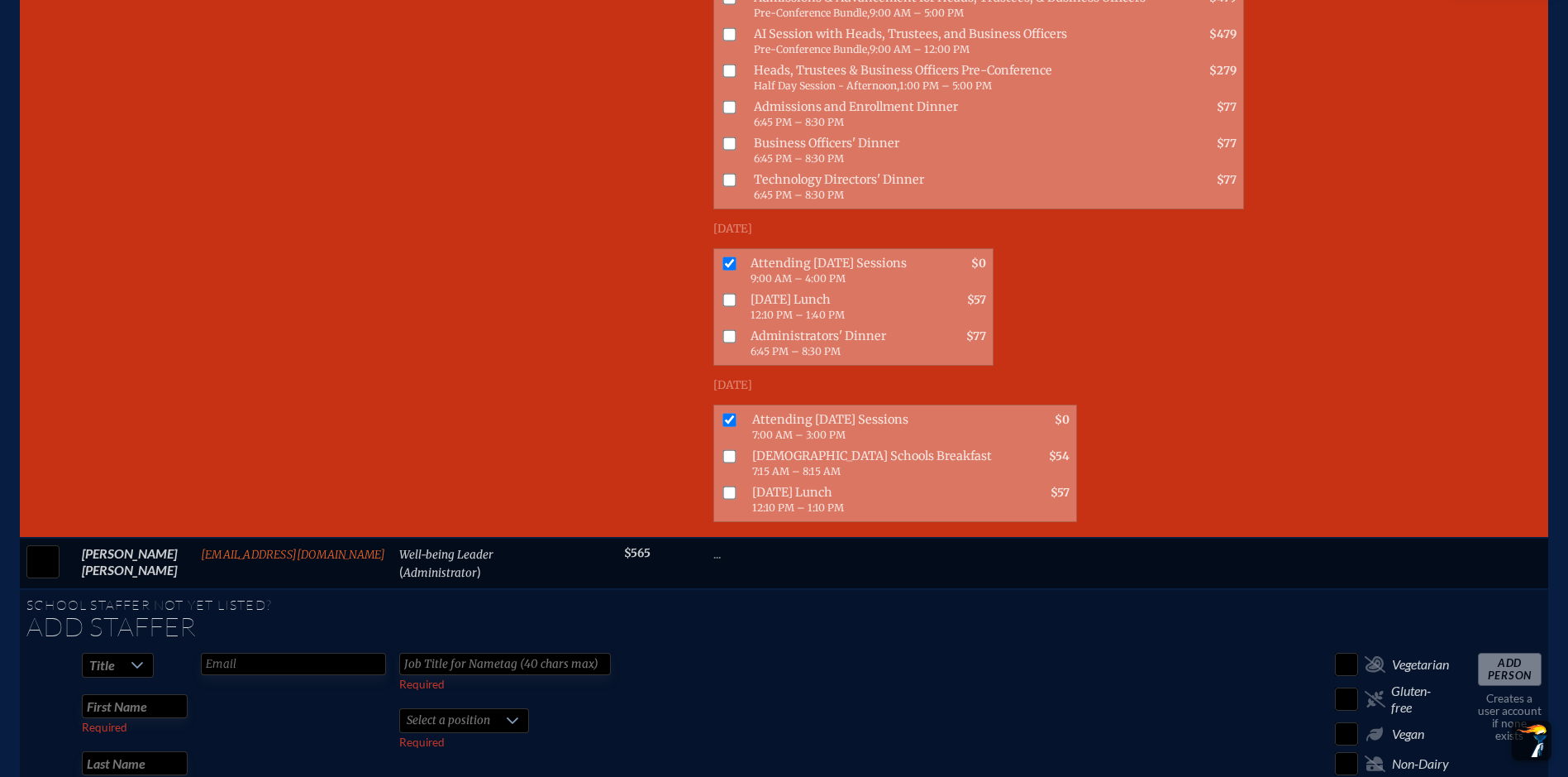
checkbox input "true"
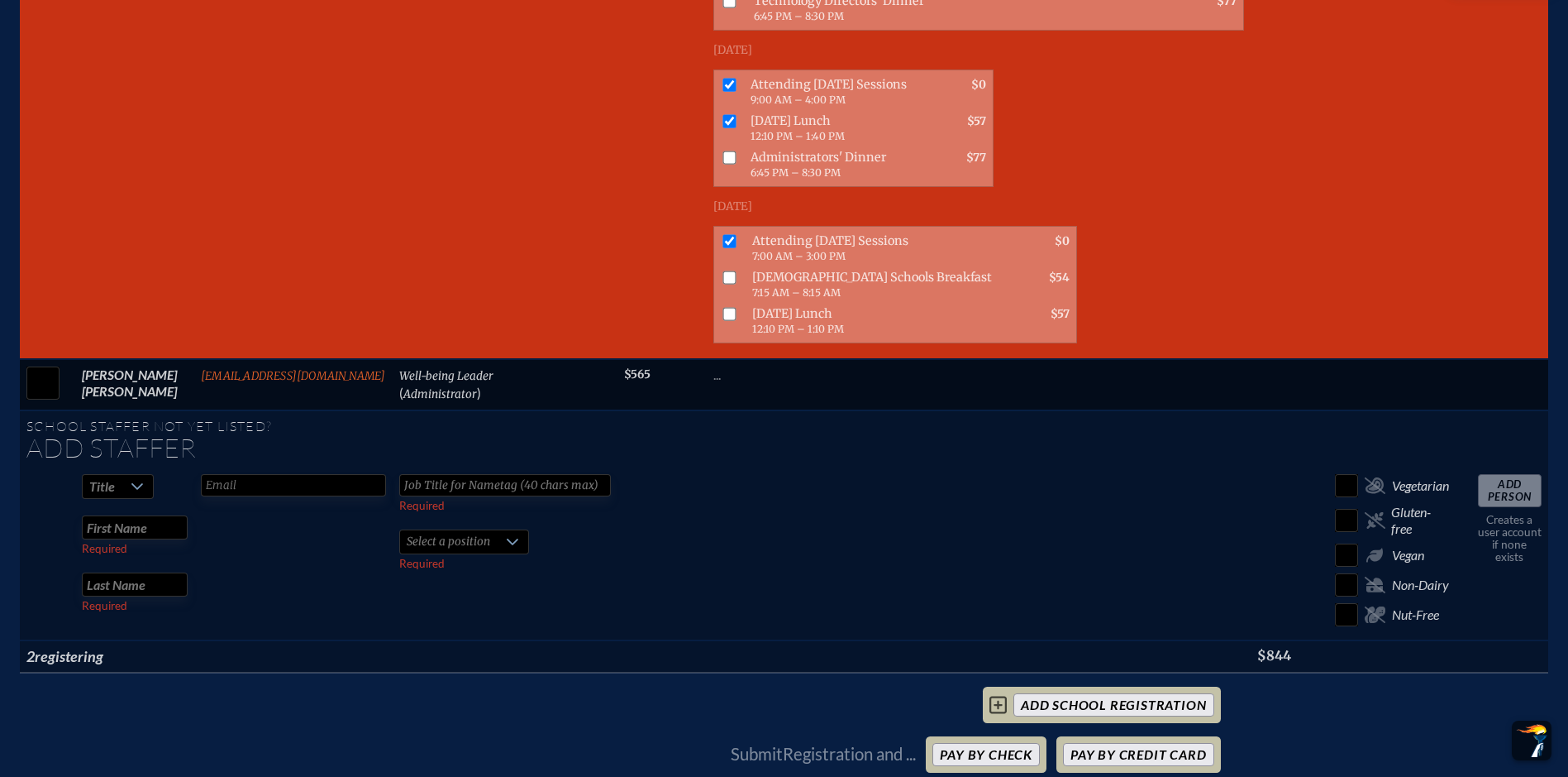
scroll to position [1993, 0]
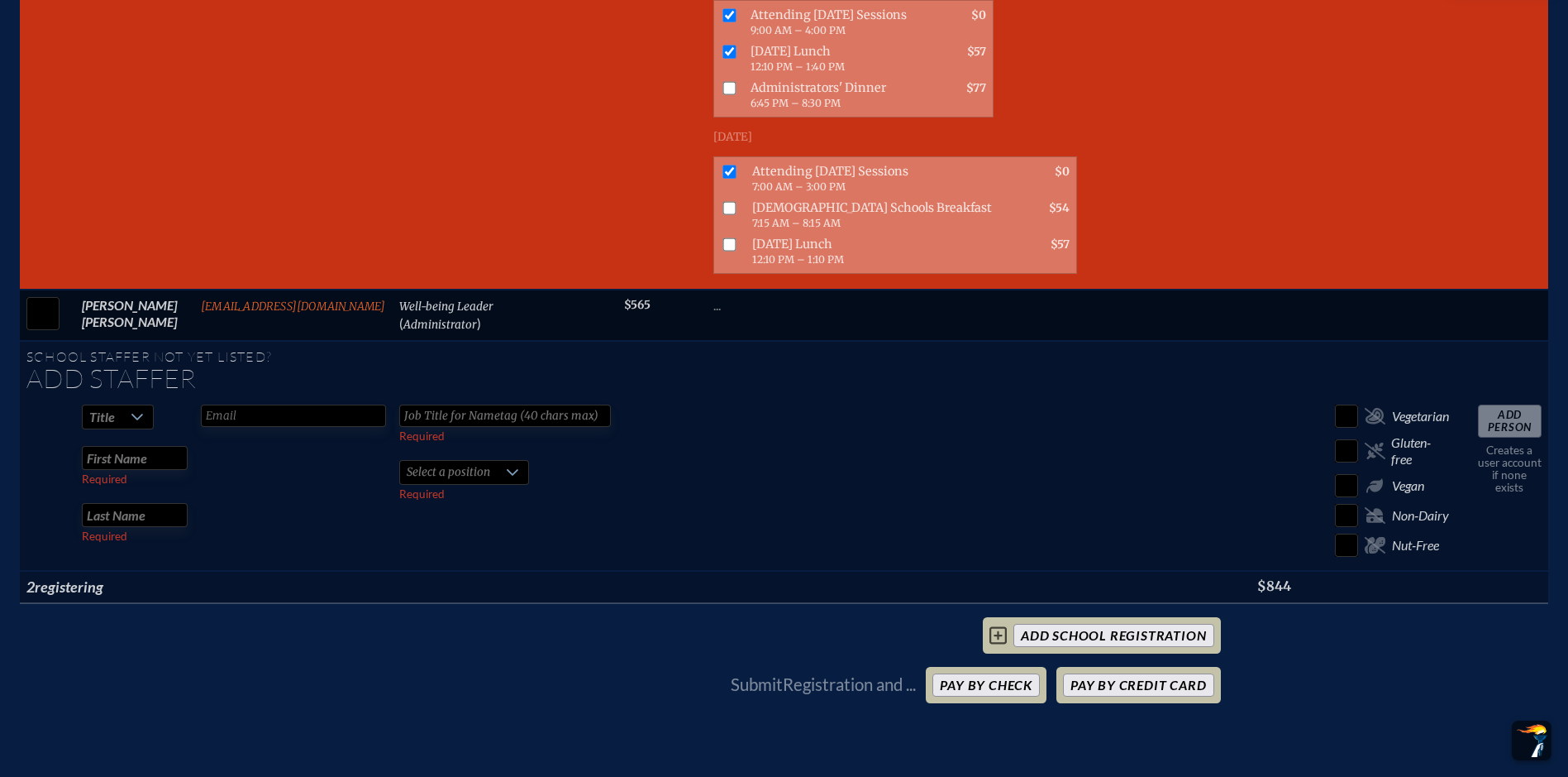
click at [728, 252] on input "checkbox" at bounding box center [729, 245] width 13 height 13
checkbox input "true"
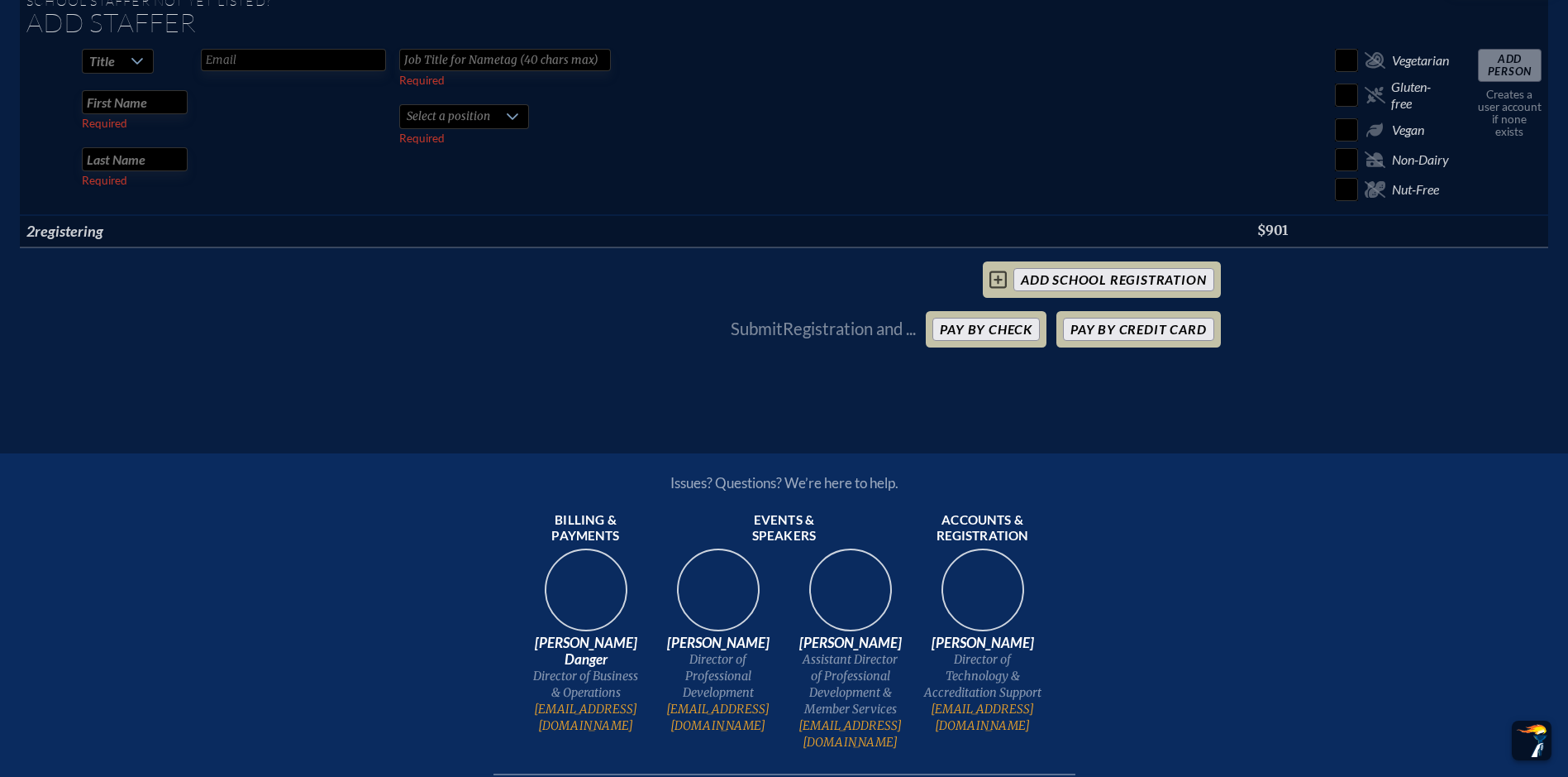
scroll to position [2242, 0]
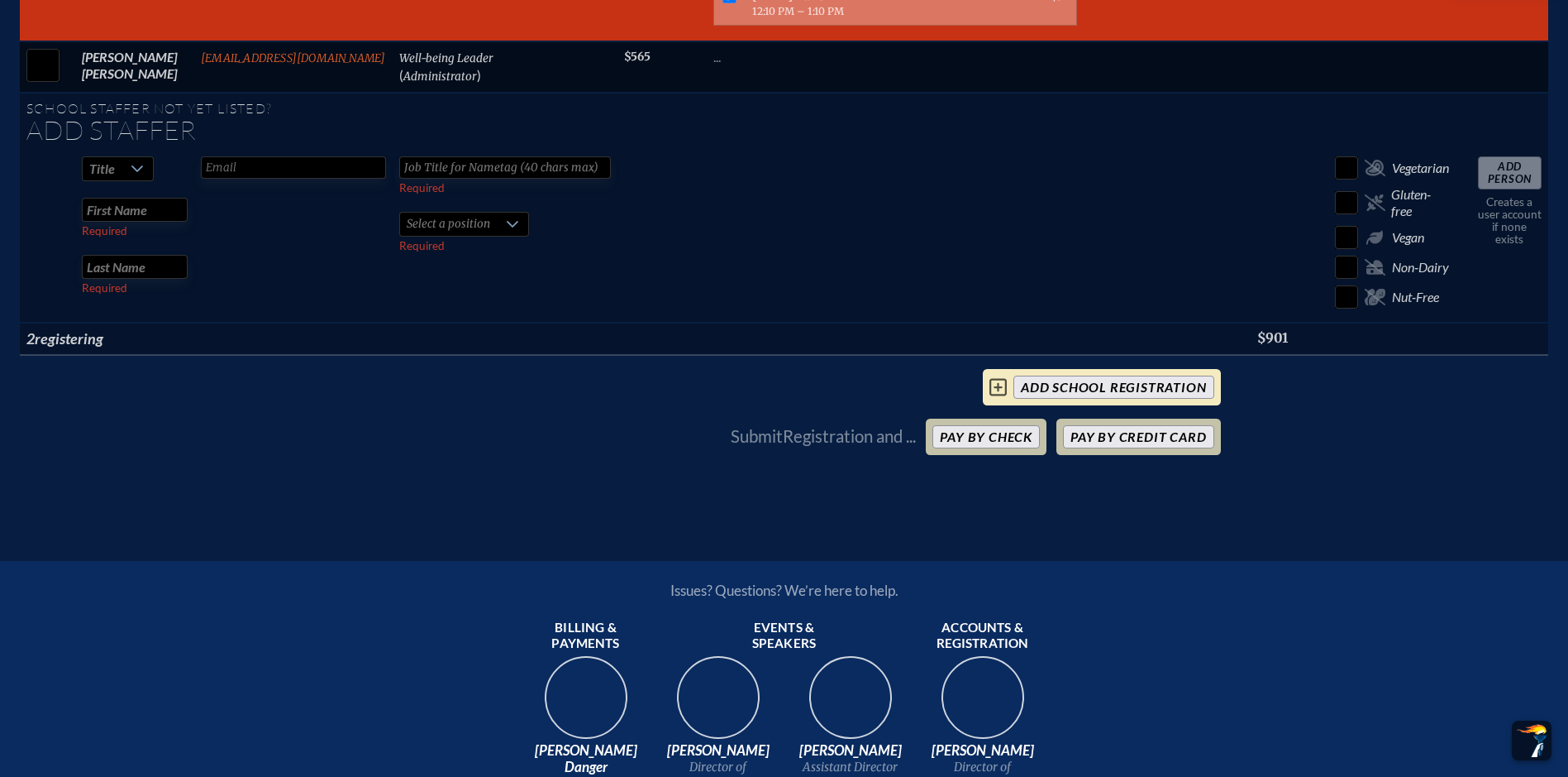
click at [1047, 399] on input "add School Registration" at bounding box center [1113, 387] width 200 height 23
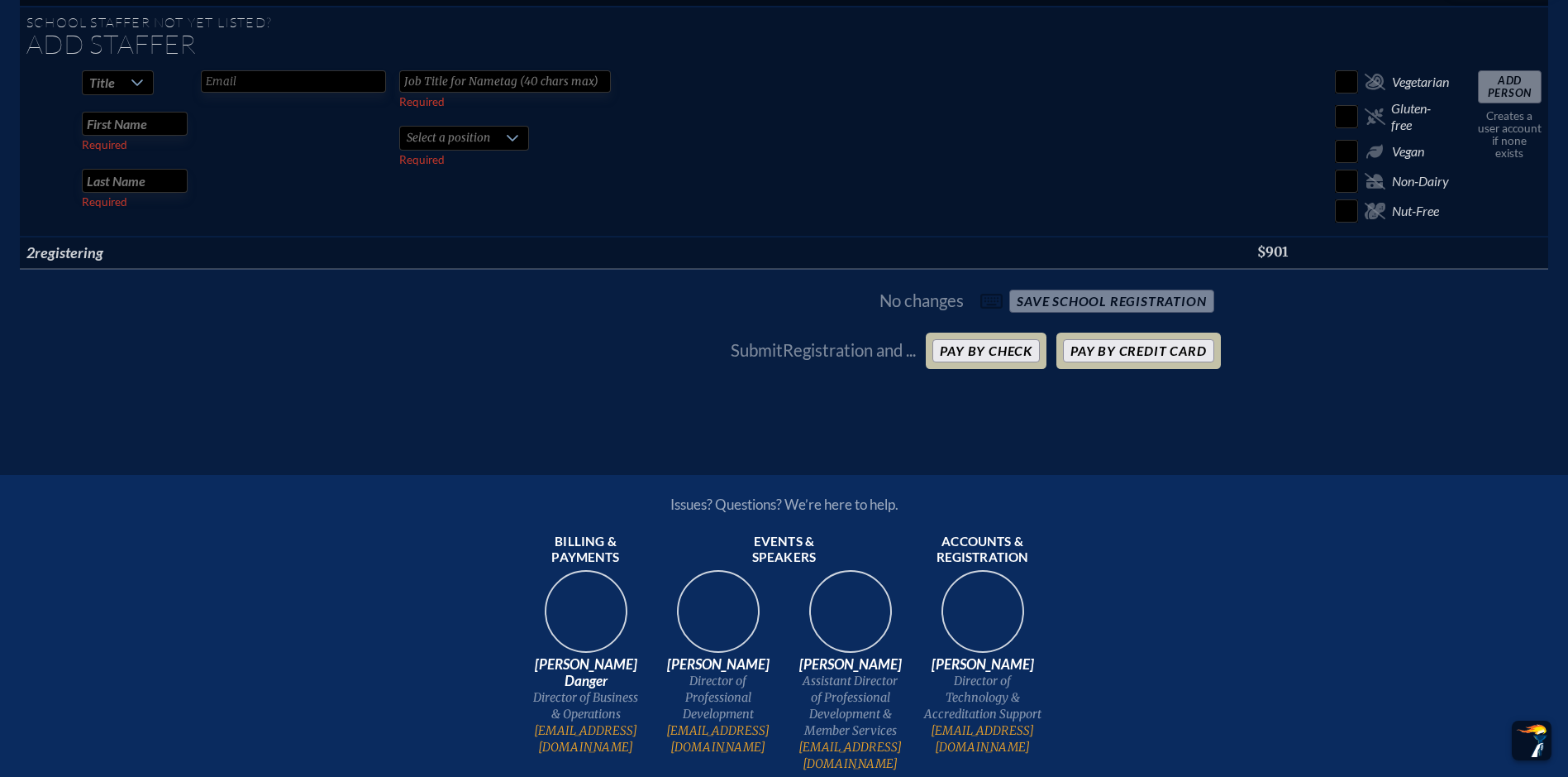
scroll to position [2392, 0]
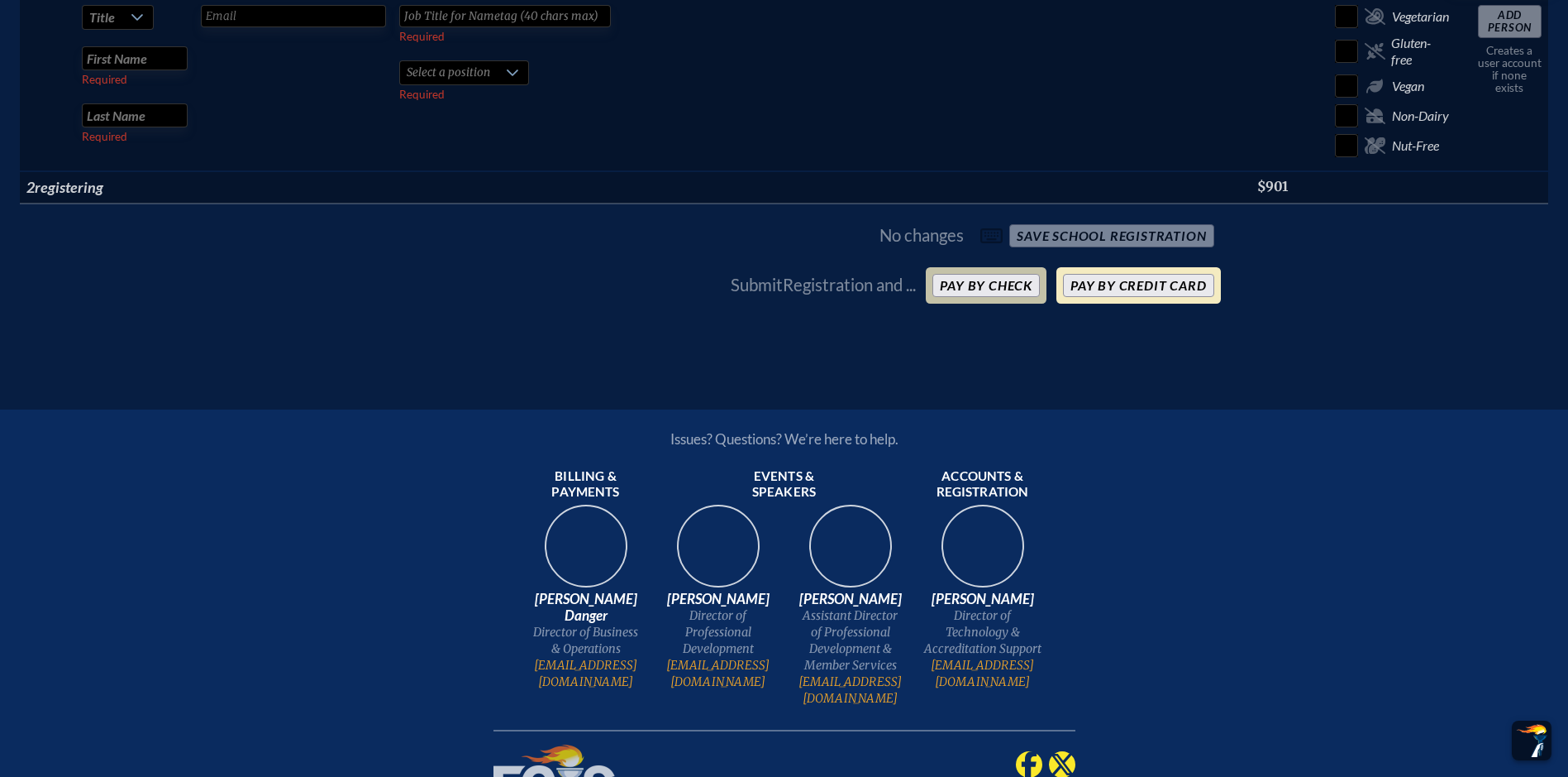
click at [1119, 297] on button "Pay by Credit Card" at bounding box center [1139, 285] width 151 height 23
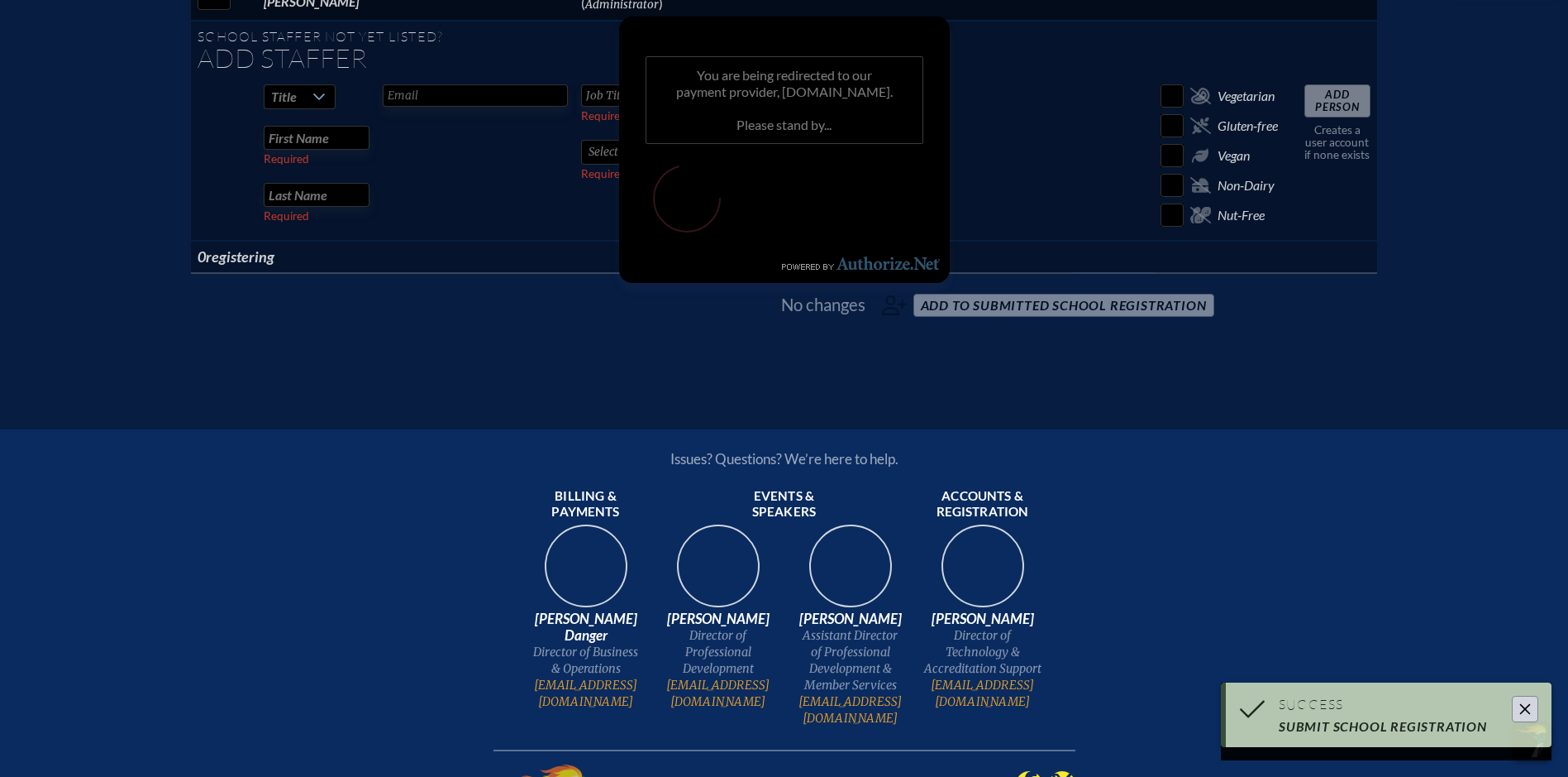
scroll to position [1199, 0]
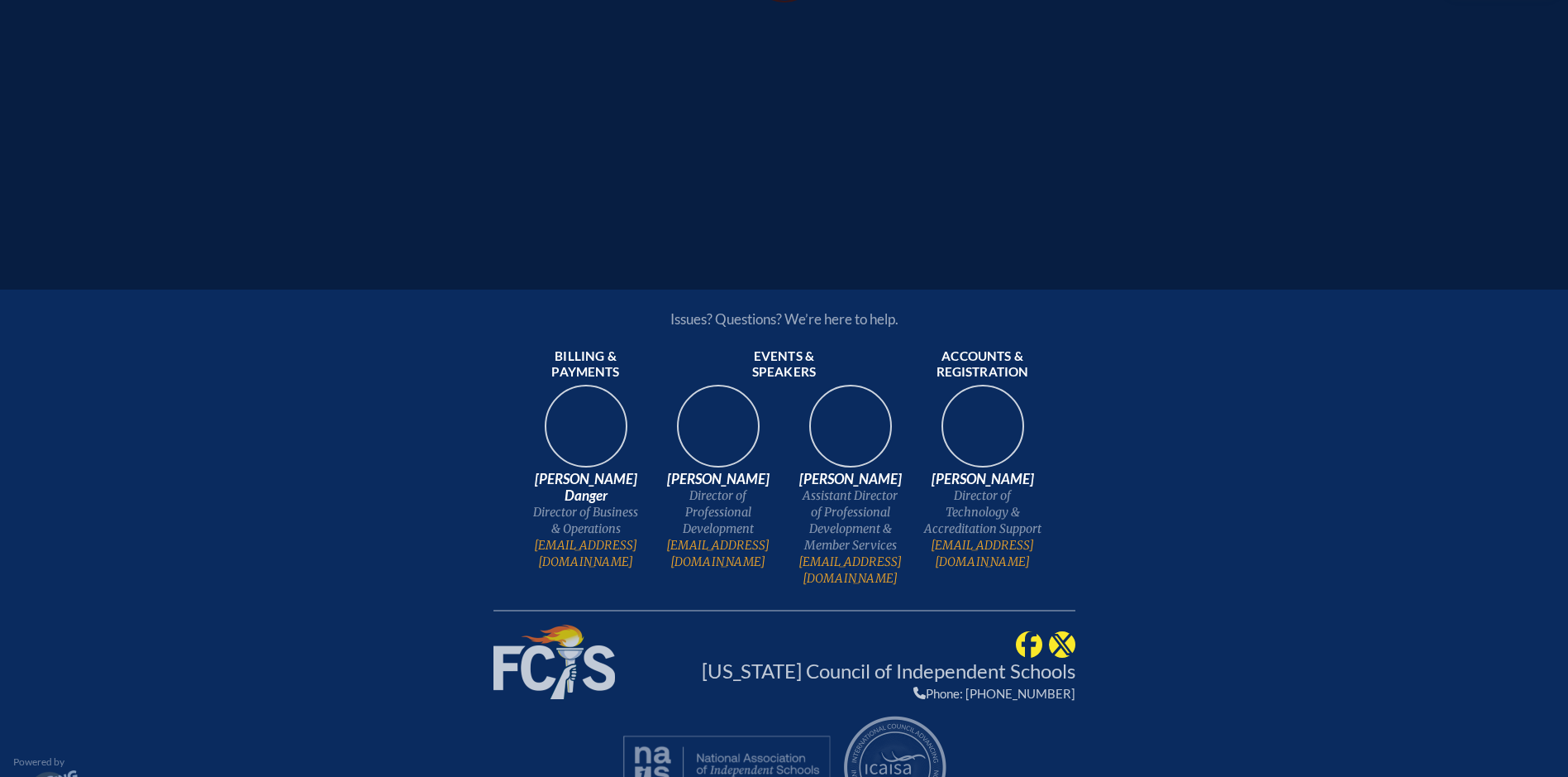
scroll to position [294, 0]
